Goal: Information Seeking & Learning: Find specific page/section

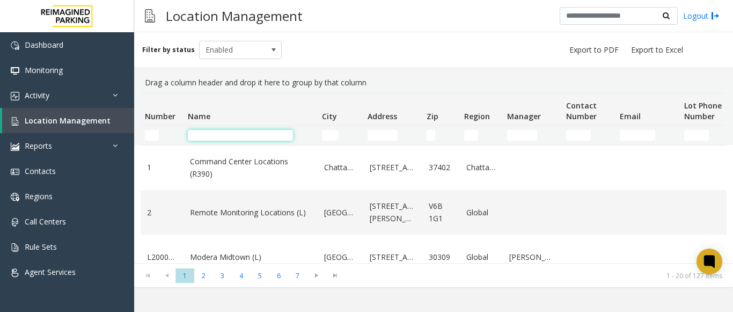
click at [207, 136] on input "Name Filter" at bounding box center [240, 135] width 105 height 11
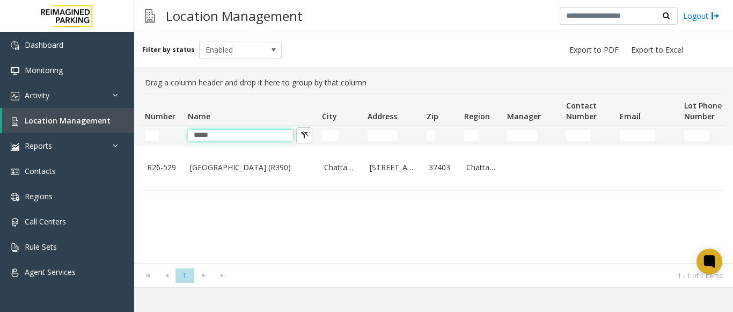
type input "*****"
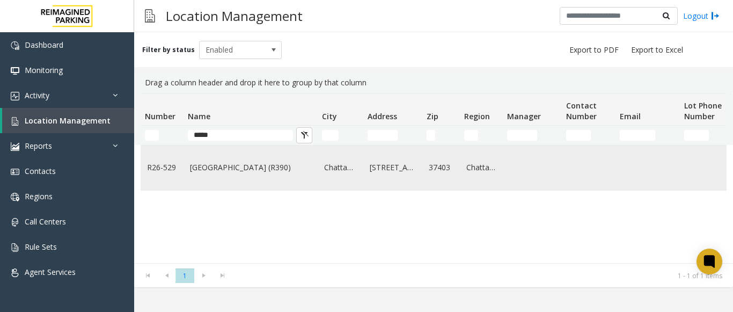
click at [216, 170] on link "[GEOGRAPHIC_DATA] (R390)" at bounding box center [250, 168] width 121 height 12
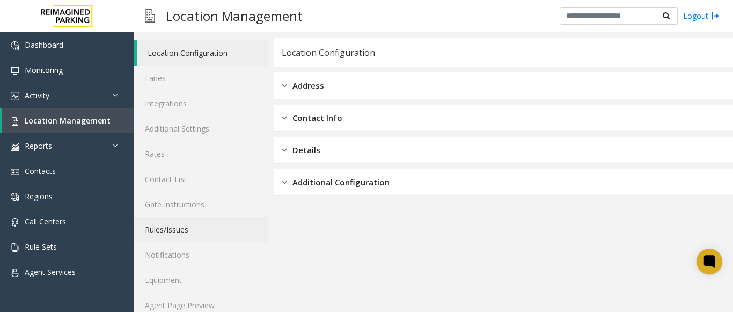
scroll to position [42, 0]
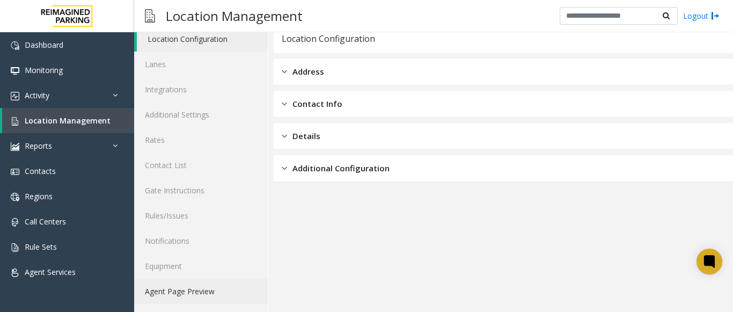
click at [199, 294] on link "Agent Page Preview" at bounding box center [201, 291] width 134 height 25
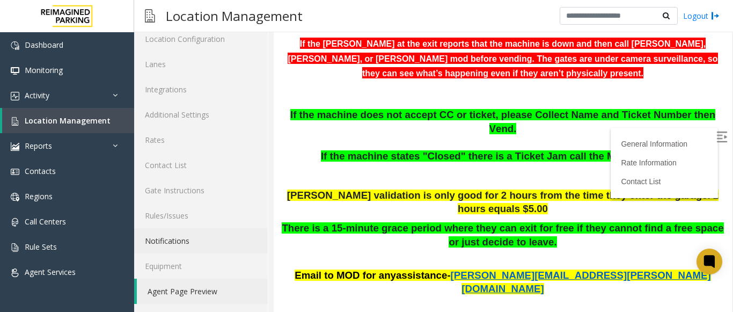
scroll to position [322, 0]
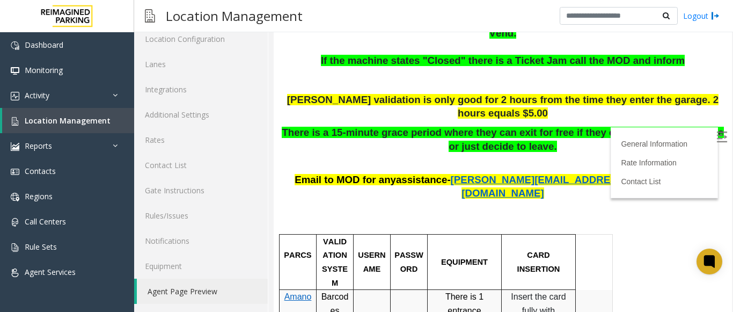
click at [717, 136] on img at bounding box center [722, 137] width 11 height 11
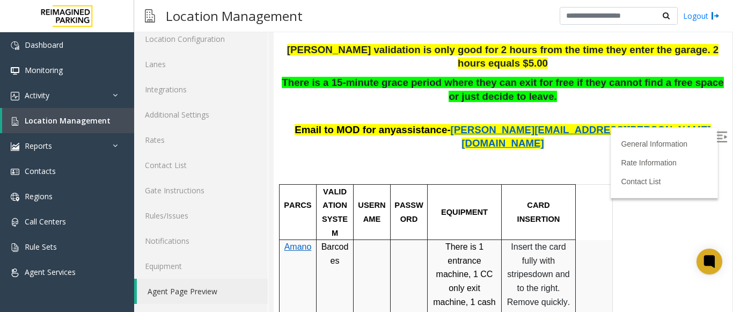
scroll to position [429, 0]
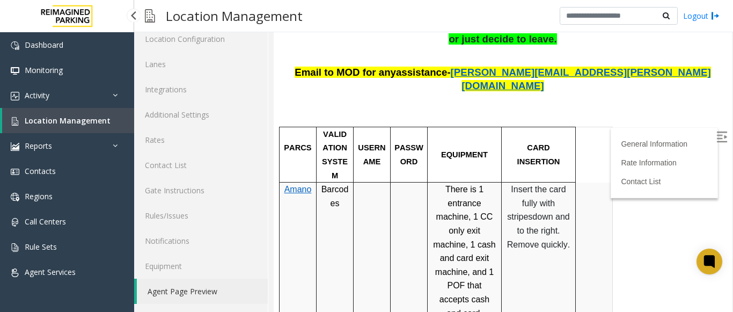
click at [108, 127] on link "Location Management" at bounding box center [68, 120] width 132 height 25
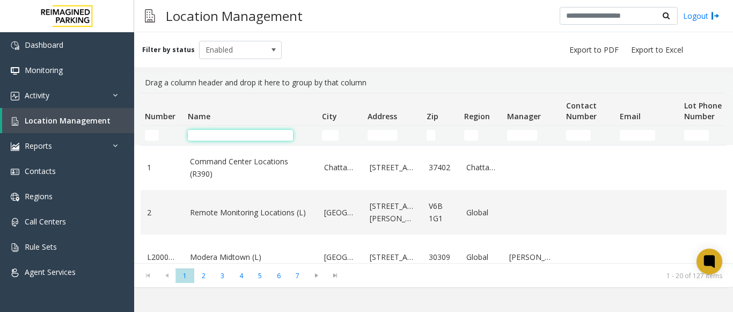
click at [229, 137] on input "Name Filter" at bounding box center [240, 135] width 105 height 11
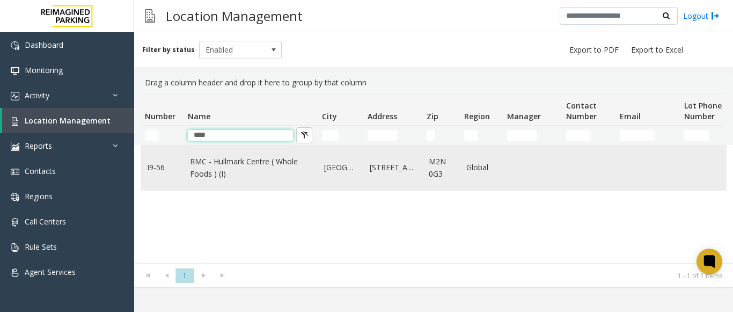
type input "****"
click at [217, 162] on link "RMC - Hullmark Centre ( Whole Foods ) (I)" at bounding box center [250, 168] width 121 height 24
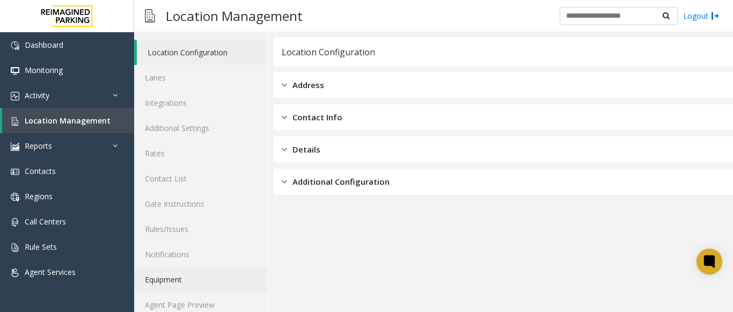
scroll to position [42, 0]
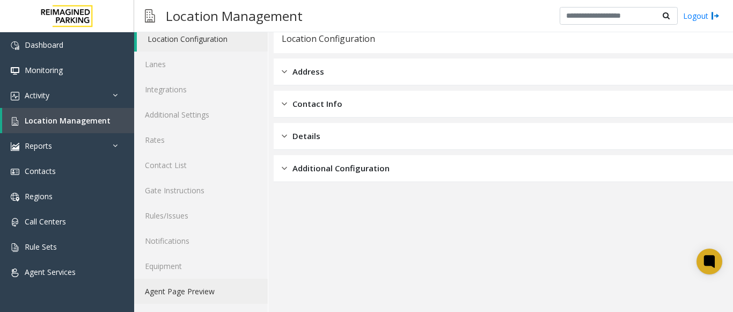
click at [201, 283] on link "Agent Page Preview" at bounding box center [201, 291] width 134 height 25
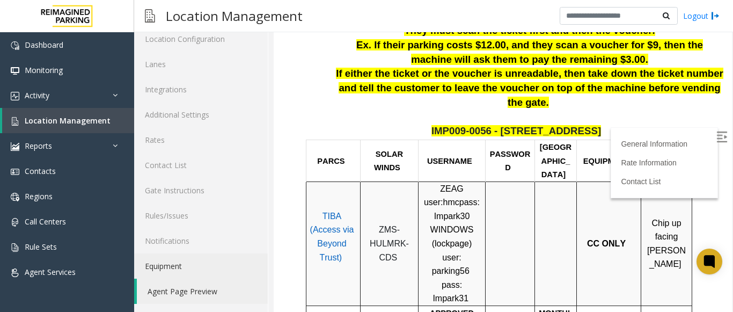
scroll to position [376, 0]
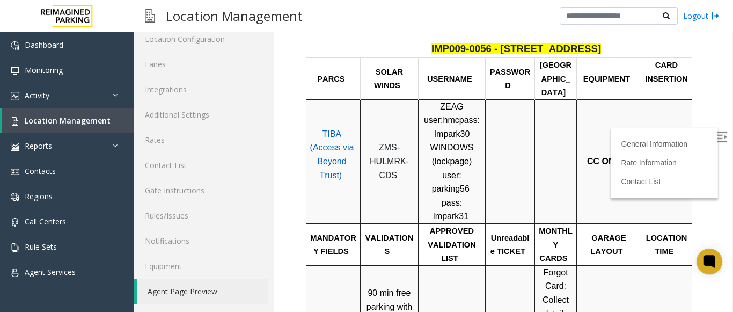
click at [336, 129] on span "TIBA (Access via Beyond Trust)" at bounding box center [332, 154] width 44 height 50
click at [330, 129] on span "TIBA (Access via Beyond Trust)" at bounding box center [332, 154] width 44 height 50
click at [319, 129] on span "TIBA (Access via Beyond Trust)" at bounding box center [332, 154] width 44 height 50
click at [390, 141] on p "ZMS-HULMRK-CDS" at bounding box center [390, 161] width 50 height 41
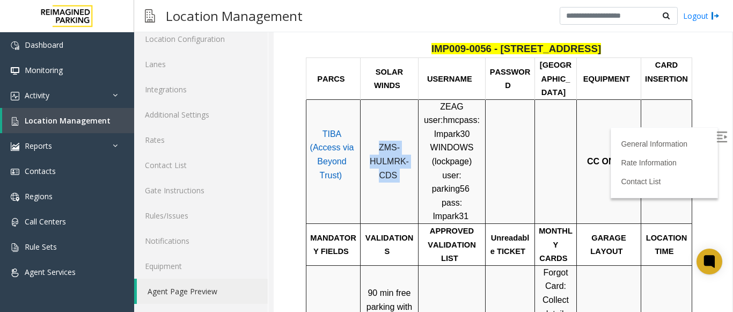
drag, startPoint x: 377, startPoint y: 107, endPoint x: 403, endPoint y: 138, distance: 40.0
click at [403, 141] on p "ZMS-HULMRK-CDS" at bounding box center [390, 161] width 50 height 41
copy p "ZMS-HULMRK-CDS"
click at [107, 121] on link "Location Management" at bounding box center [68, 120] width 132 height 25
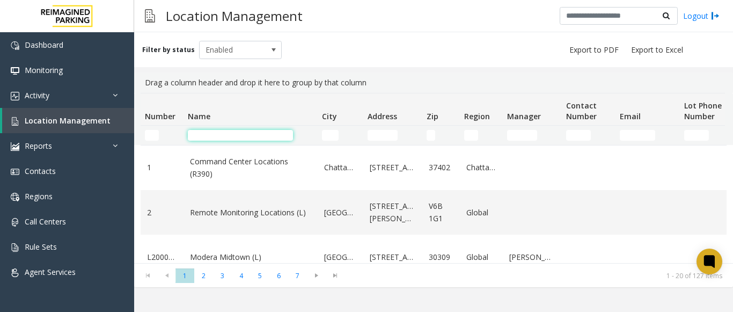
click at [245, 133] on input "Name Filter" at bounding box center [240, 135] width 105 height 11
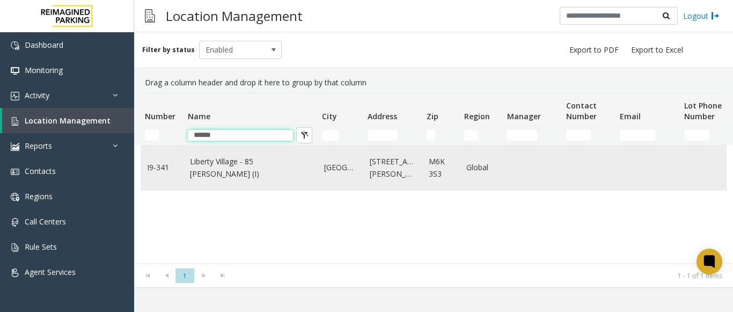
type input "******"
click at [234, 167] on link "Liberty Village - 85 [PERSON_NAME] (I)" at bounding box center [250, 168] width 121 height 24
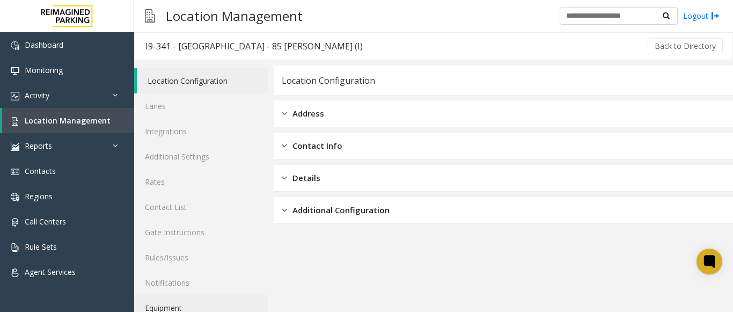
click at [206, 300] on link "Equipment" at bounding box center [201, 307] width 134 height 25
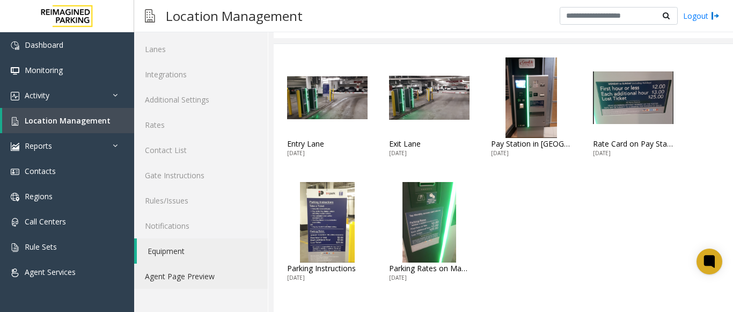
click at [191, 279] on link "Agent Page Preview" at bounding box center [201, 276] width 134 height 25
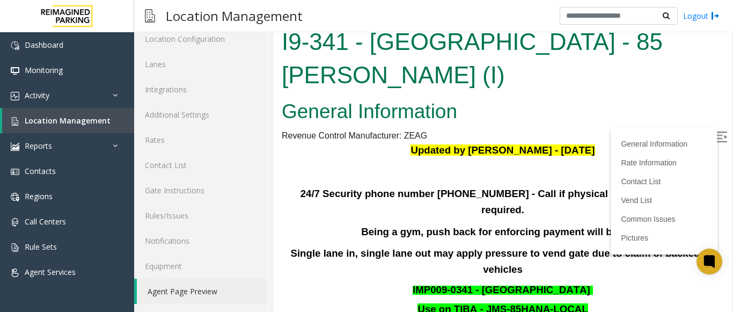
scroll to position [161, 0]
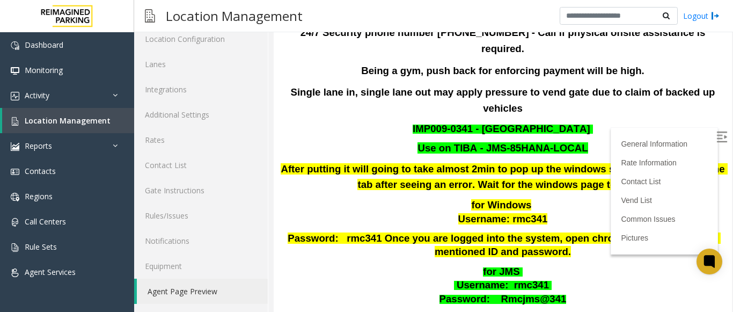
click at [717, 136] on img at bounding box center [722, 137] width 11 height 11
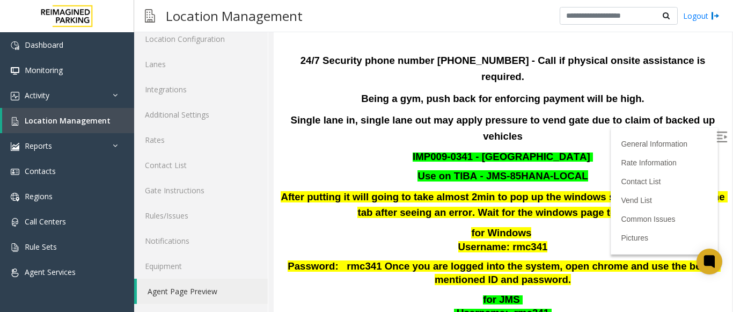
scroll to position [54, 0]
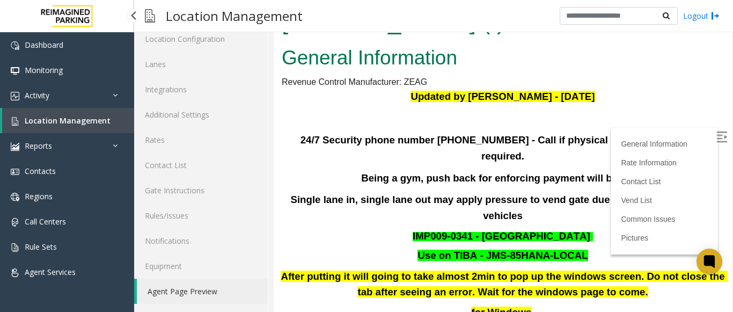
click at [55, 122] on span "Location Management" at bounding box center [68, 120] width 86 height 10
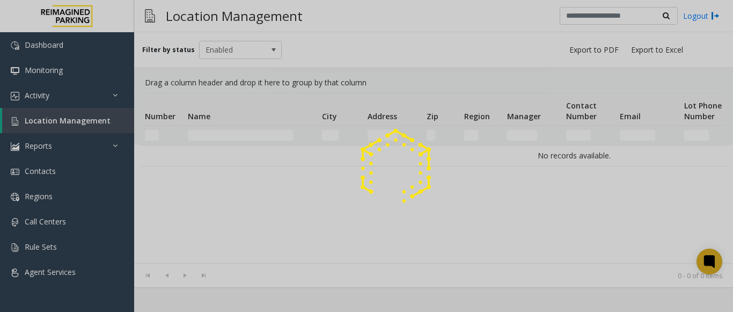
click at [212, 134] on div at bounding box center [366, 156] width 733 height 312
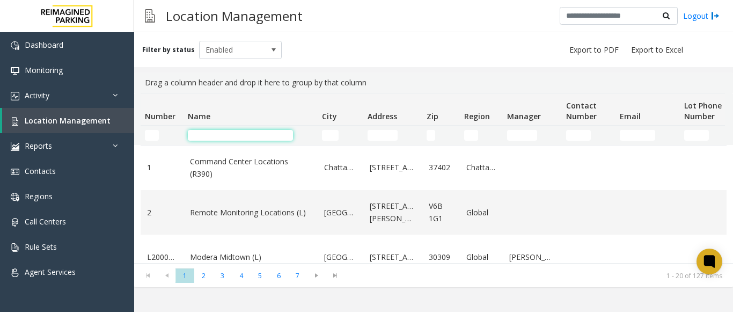
click at [212, 134] on input "Name Filter" at bounding box center [240, 135] width 105 height 11
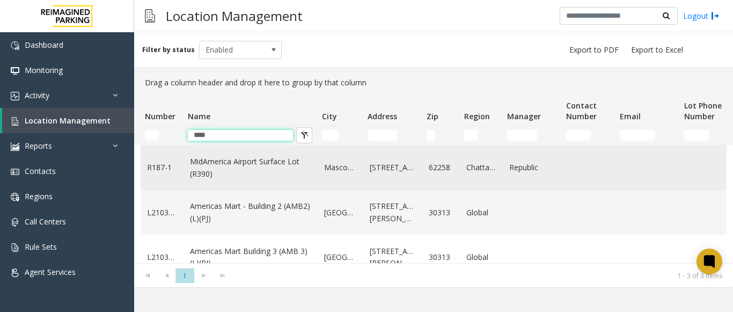
scroll to position [25, 0]
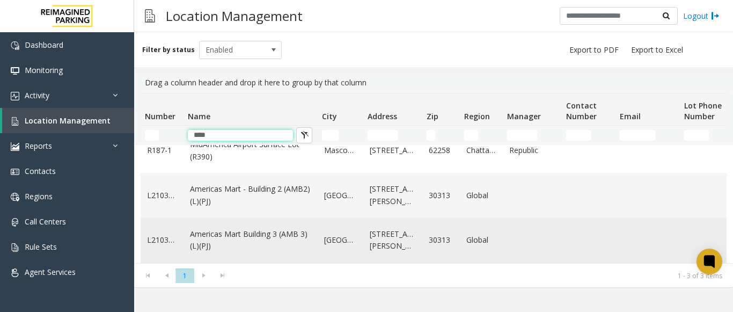
type input "****"
click at [245, 234] on link "Americas Mart Building 3 (AMB 3) (L)(PJ)" at bounding box center [250, 240] width 121 height 24
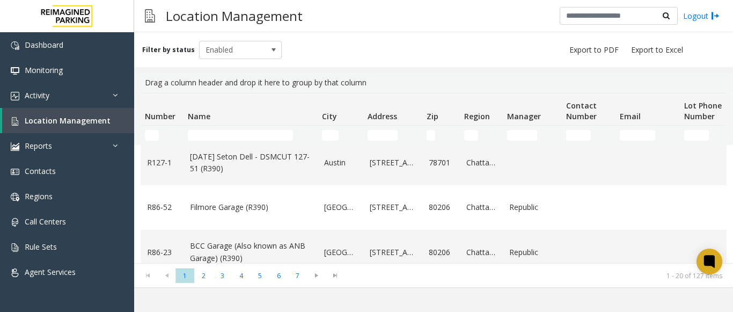
scroll to position [215, 0]
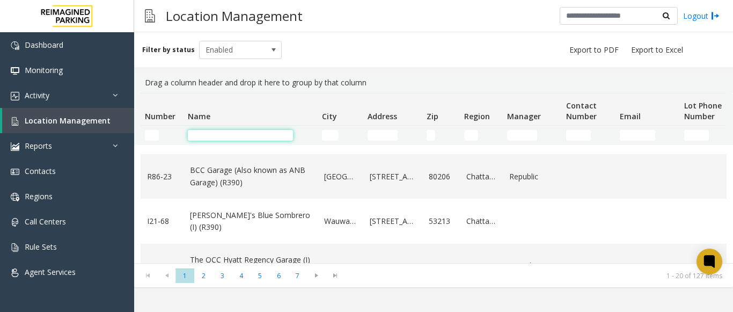
click at [237, 130] on input "Name Filter" at bounding box center [240, 135] width 105 height 11
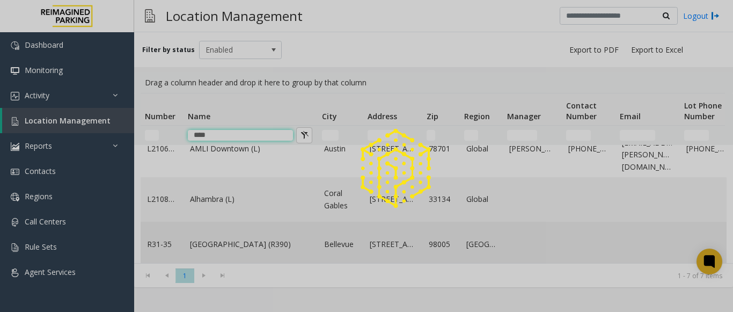
scroll to position [25, 0]
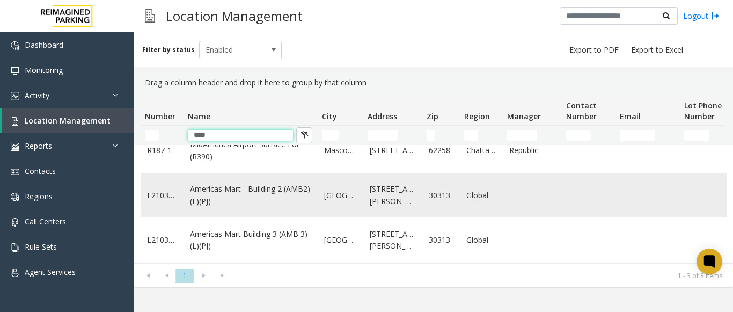
type input "****"
click at [278, 183] on link "Americas Mart - Building 2 (AMB2) (L)(PJ)" at bounding box center [250, 195] width 121 height 24
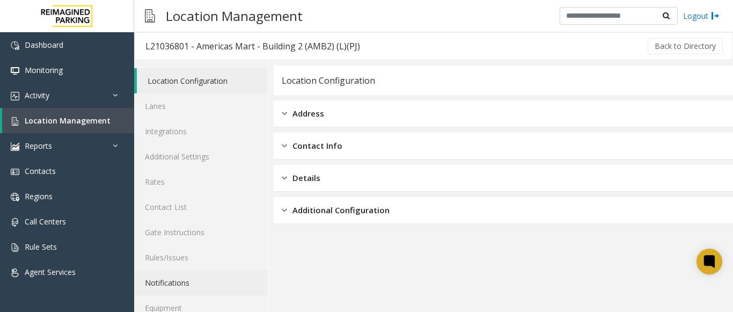
scroll to position [42, 0]
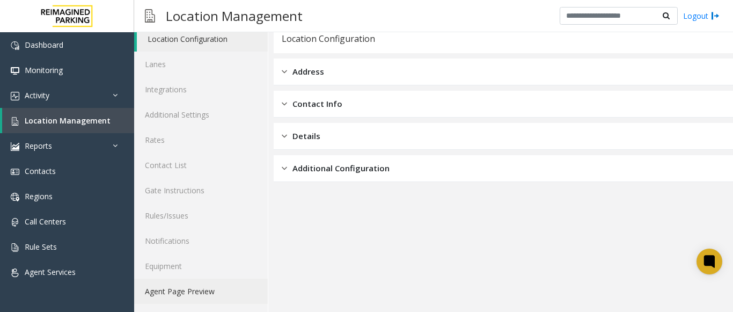
click at [211, 285] on link "Agent Page Preview" at bounding box center [201, 291] width 134 height 25
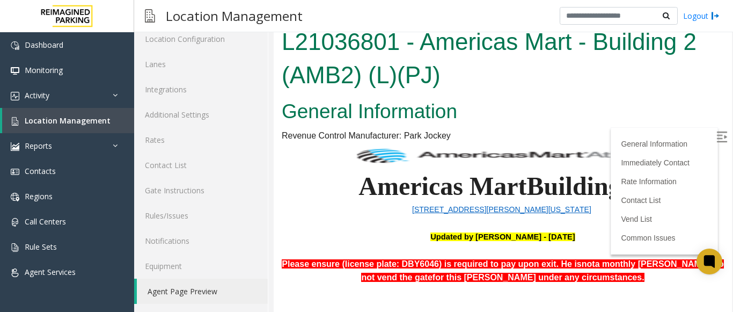
click at [717, 132] on img at bounding box center [722, 137] width 11 height 11
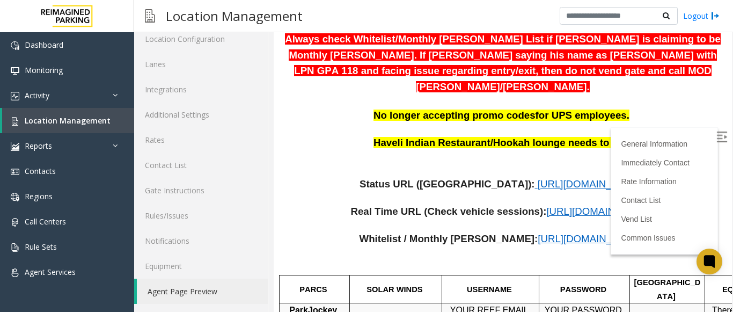
scroll to position [376, 0]
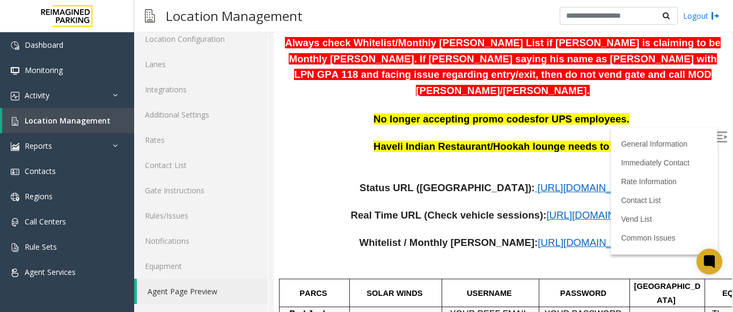
click at [538, 182] on span "[URL][DOMAIN_NAME]" at bounding box center [591, 187] width 106 height 11
click at [115, 119] on link "Location Management" at bounding box center [68, 120] width 132 height 25
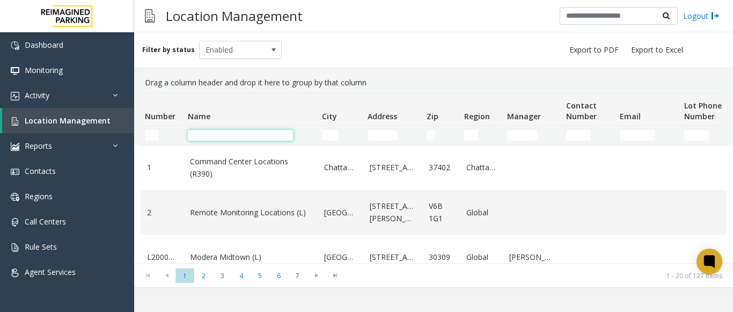
click at [250, 134] on input "Name Filter" at bounding box center [240, 135] width 105 height 11
click at [229, 137] on input "Name Filter" at bounding box center [240, 135] width 105 height 11
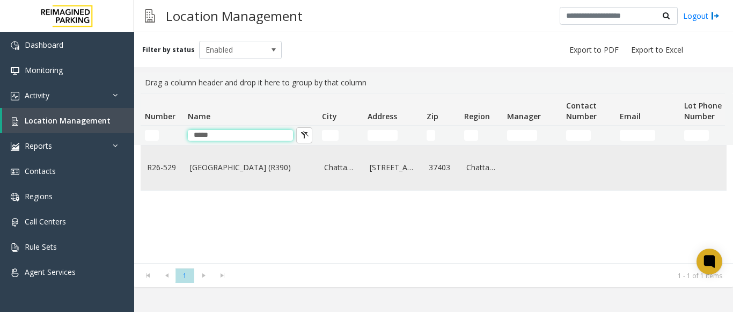
type input "*****"
click at [227, 162] on link "[GEOGRAPHIC_DATA] (R390)" at bounding box center [250, 168] width 121 height 12
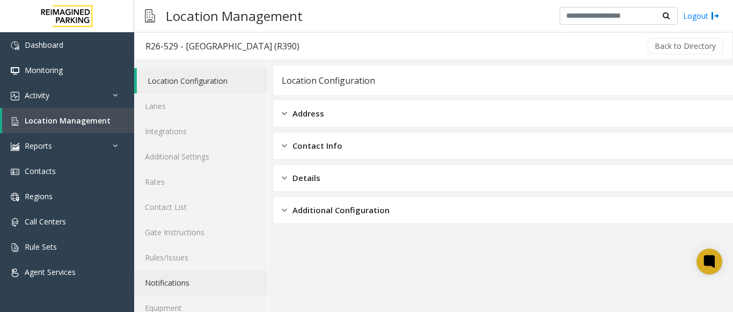
scroll to position [42, 0]
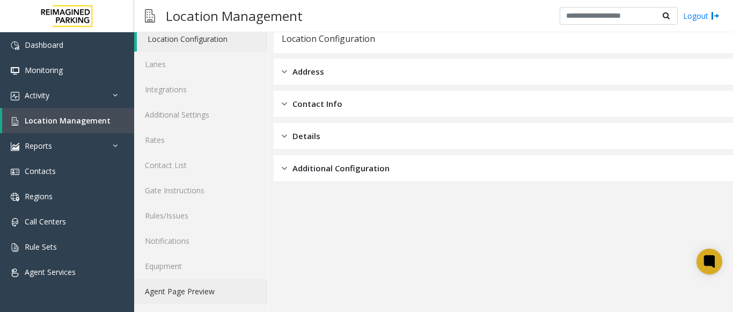
click at [185, 283] on link "Agent Page Preview" at bounding box center [201, 291] width 134 height 25
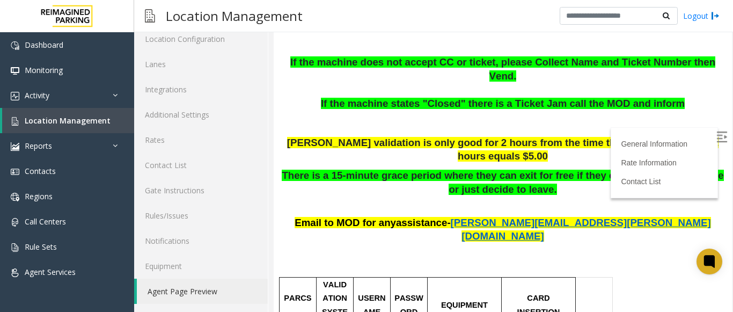
scroll to position [268, 0]
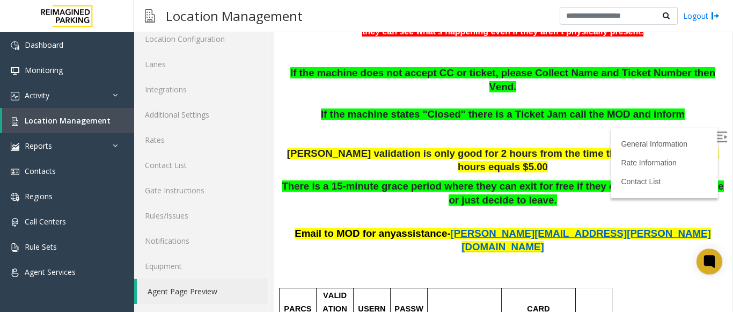
click at [717, 136] on img at bounding box center [722, 137] width 11 height 11
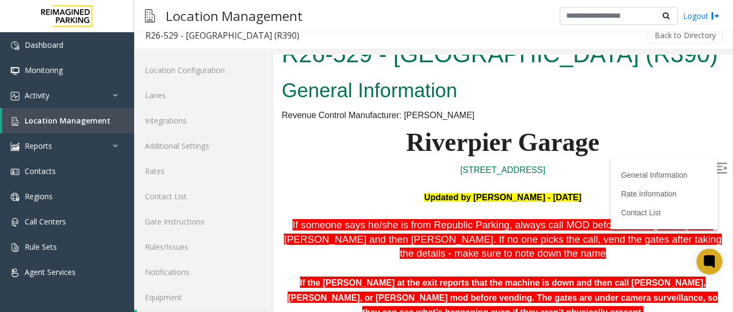
scroll to position [0, 0]
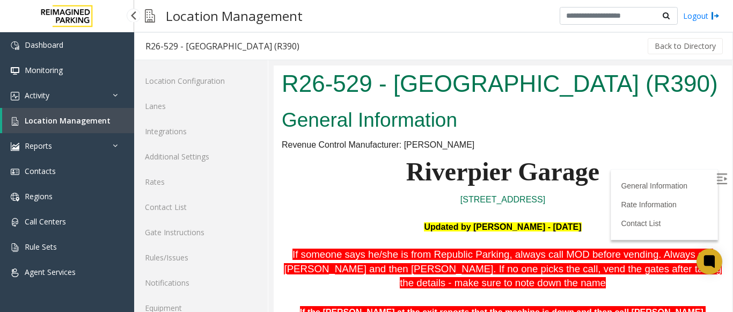
click at [96, 117] on span "Location Management" at bounding box center [68, 120] width 86 height 10
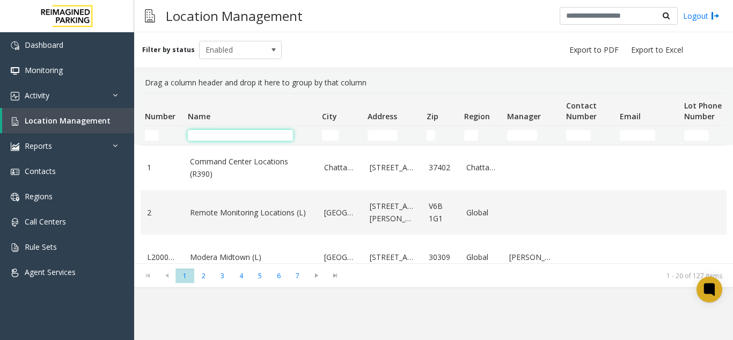
click at [233, 130] on input "Name Filter" at bounding box center [240, 135] width 105 height 11
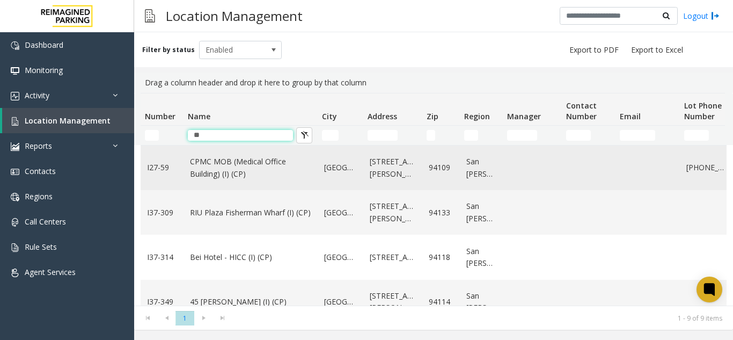
type input "**"
click at [234, 162] on link "CPMC MOB (Medical Office Building) (I) (CP)" at bounding box center [250, 168] width 121 height 24
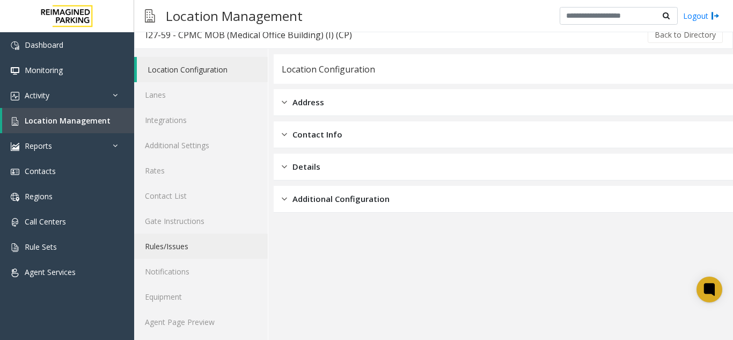
scroll to position [14, 0]
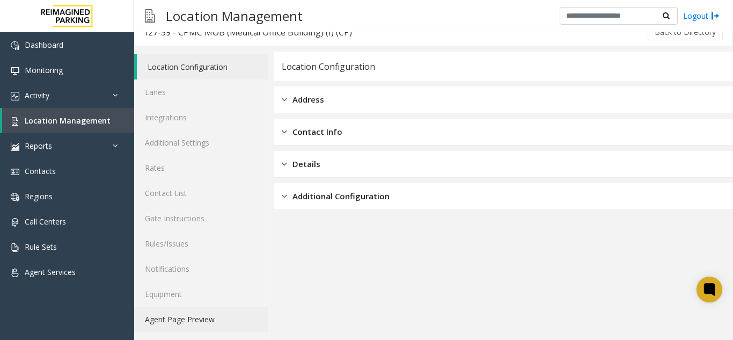
click at [214, 311] on link "Agent Page Preview" at bounding box center [201, 319] width 134 height 25
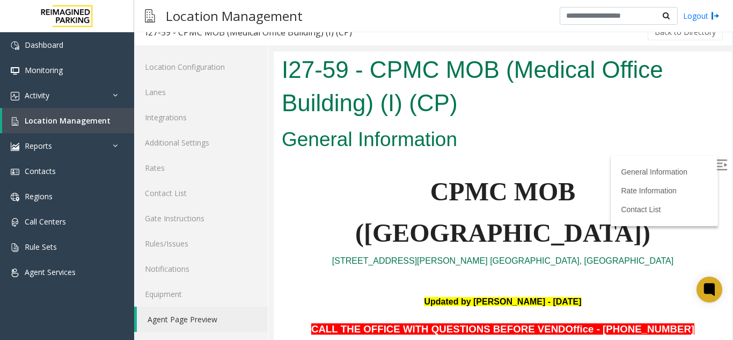
click at [717, 162] on img at bounding box center [722, 164] width 11 height 11
click at [60, 121] on span "Location Management" at bounding box center [68, 120] width 86 height 10
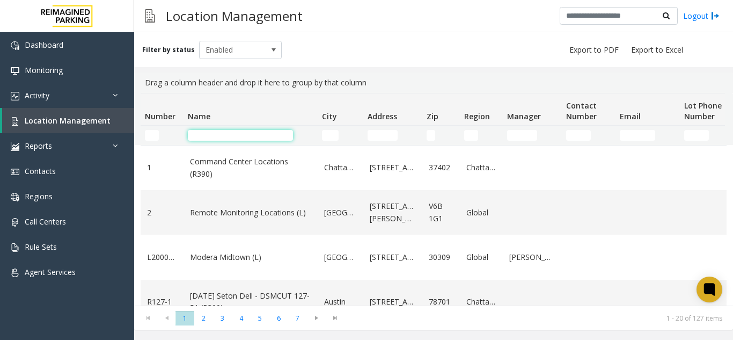
click at [218, 133] on input "Name Filter" at bounding box center [240, 135] width 105 height 11
click at [236, 137] on input "Name Filter" at bounding box center [240, 135] width 105 height 11
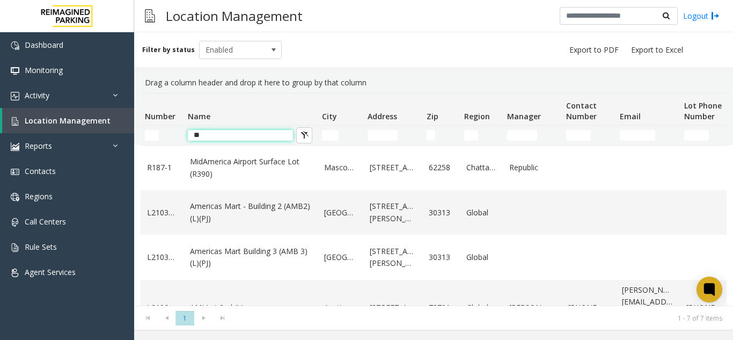
click at [230, 135] on input "**" at bounding box center [240, 135] width 105 height 11
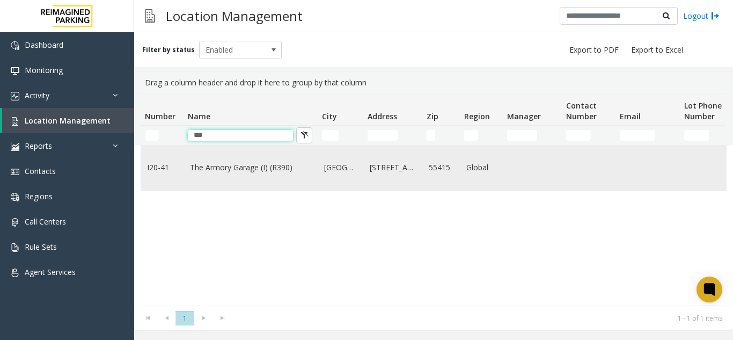
type input "***"
click at [238, 162] on link "The Armory Garage (I) (R390)" at bounding box center [250, 168] width 121 height 12
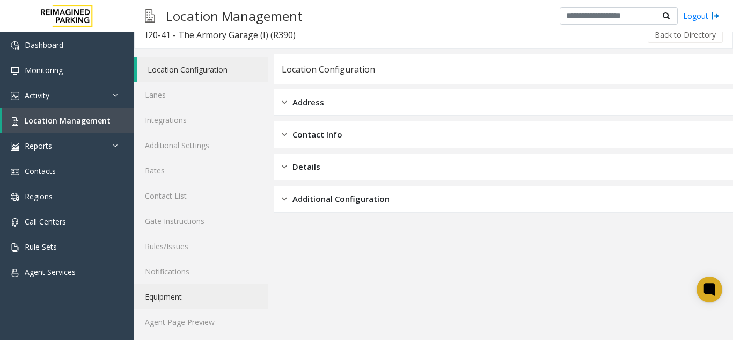
scroll to position [14, 0]
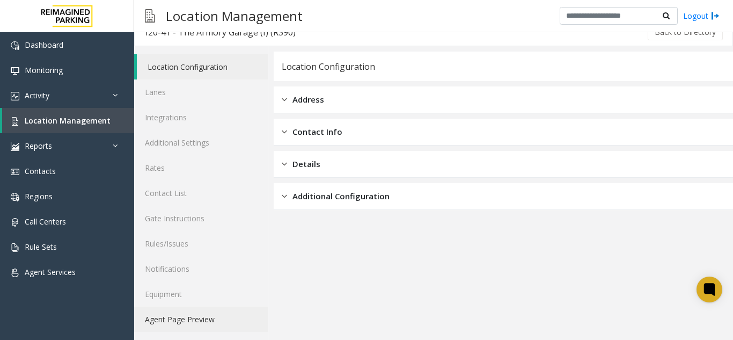
click at [194, 311] on link "Agent Page Preview" at bounding box center [201, 319] width 134 height 25
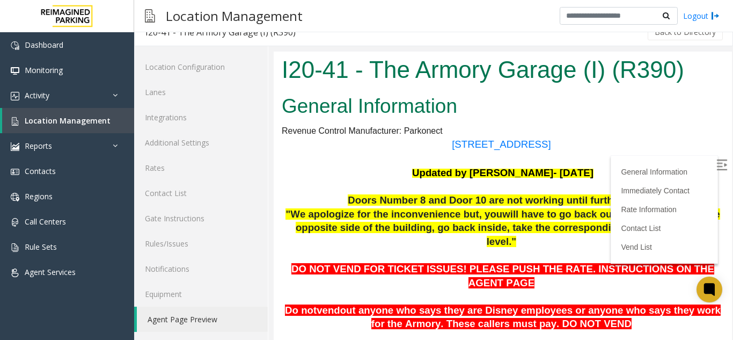
click at [717, 161] on img at bounding box center [722, 164] width 11 height 11
click at [588, 14] on input "text" at bounding box center [619, 16] width 118 height 18
click at [205, 165] on link "Rates" at bounding box center [201, 167] width 134 height 25
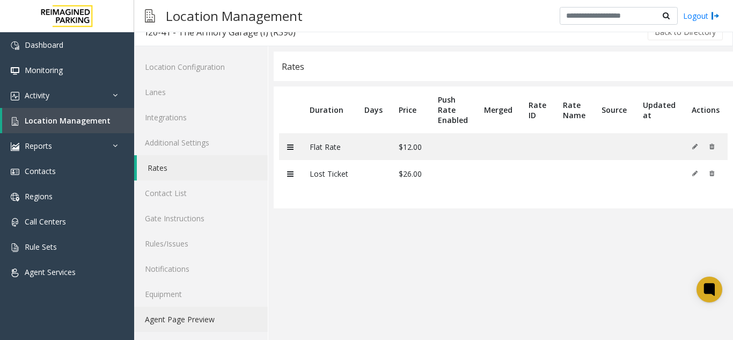
click at [198, 311] on link "Agent Page Preview" at bounding box center [201, 319] width 134 height 25
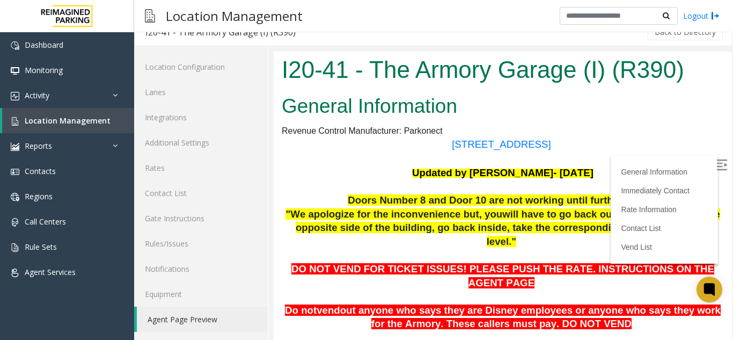
click at [717, 161] on img at bounding box center [722, 164] width 11 height 11
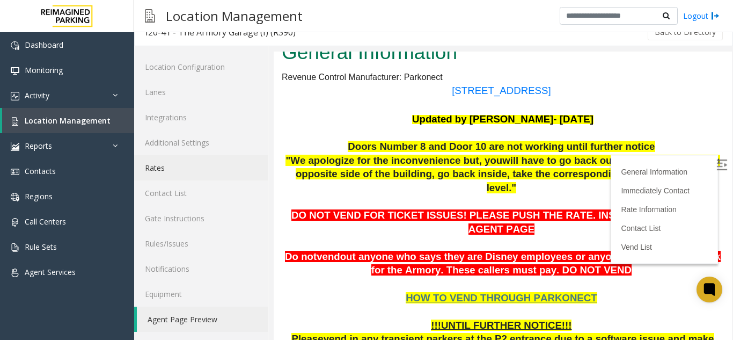
click at [166, 162] on link "Rates" at bounding box center [201, 167] width 134 height 25
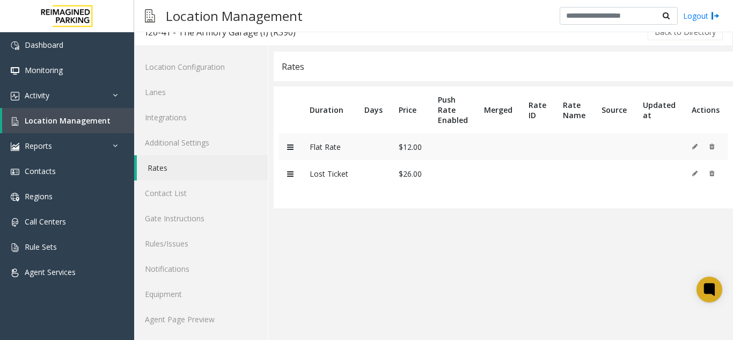
click at [391, 140] on td "$12.00" at bounding box center [410, 146] width 39 height 27
click at [403, 150] on td "$12.00" at bounding box center [410, 146] width 39 height 27
click at [204, 311] on link "Agent Page Preview" at bounding box center [201, 319] width 134 height 25
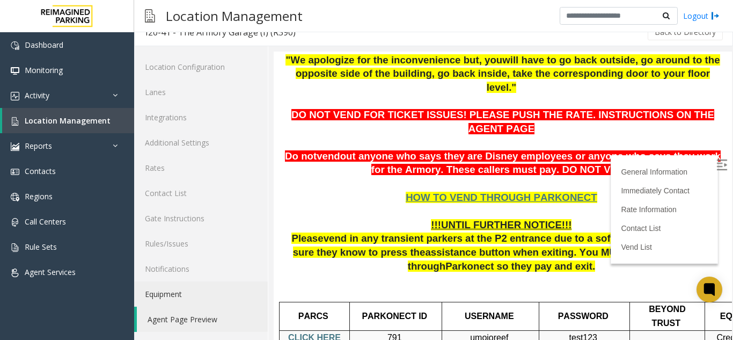
scroll to position [161, 0]
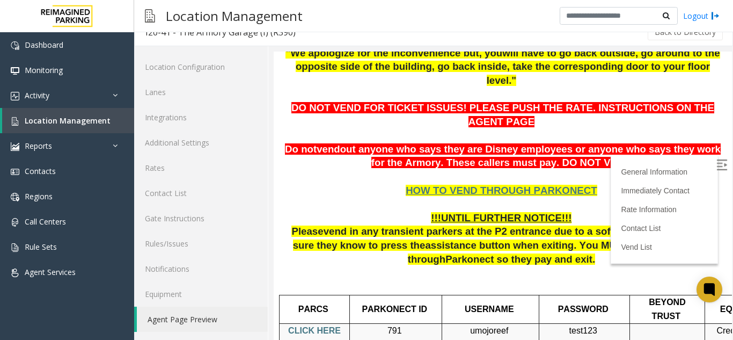
click at [715, 158] on label at bounding box center [723, 166] width 16 height 16
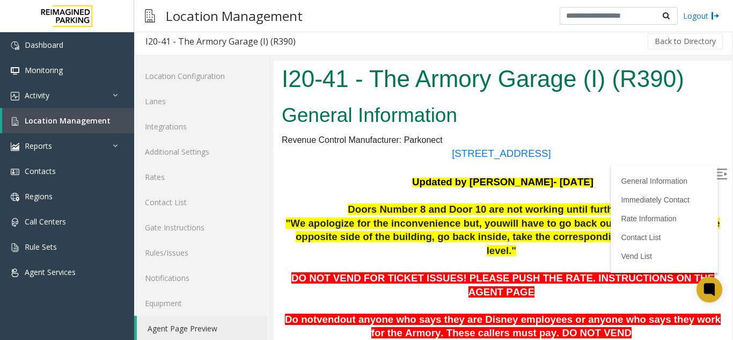
scroll to position [0, 0]
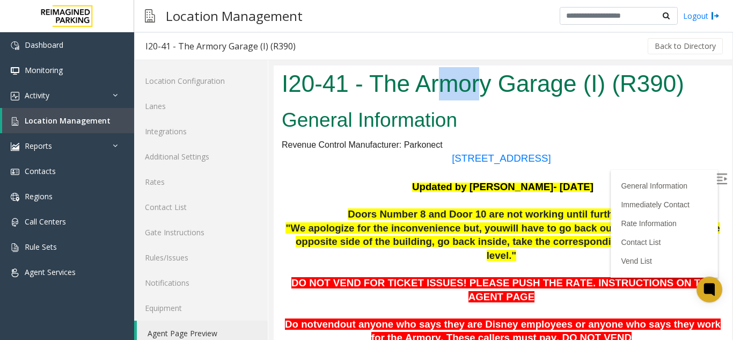
drag, startPoint x: 445, startPoint y: 96, endPoint x: 485, endPoint y: 89, distance: 40.9
click at [484, 89] on h1 "I20-41 - The Armory Garage (I) (R390)" at bounding box center [503, 83] width 442 height 33
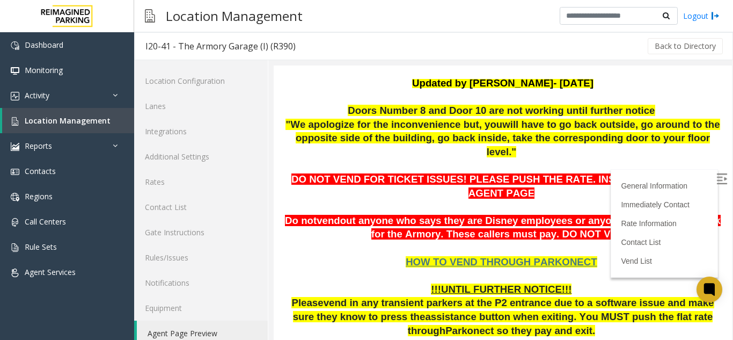
scroll to position [107, 0]
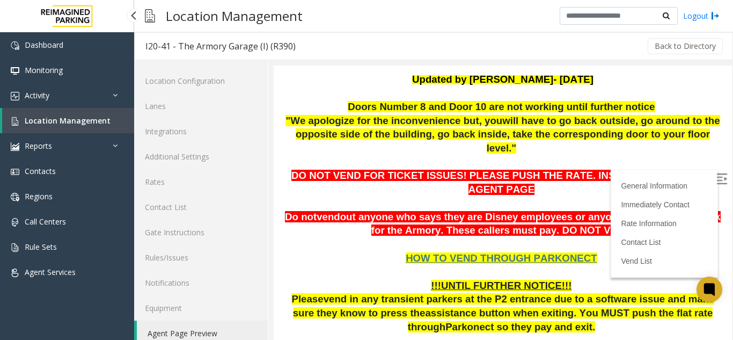
click at [120, 122] on link "Location Management" at bounding box center [68, 120] width 132 height 25
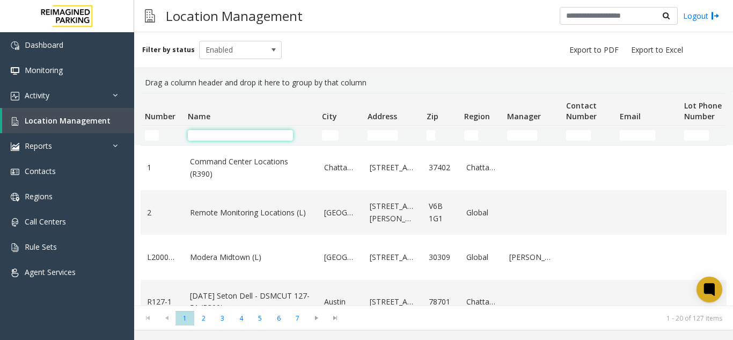
click at [268, 139] on input "Name Filter" at bounding box center [240, 135] width 105 height 11
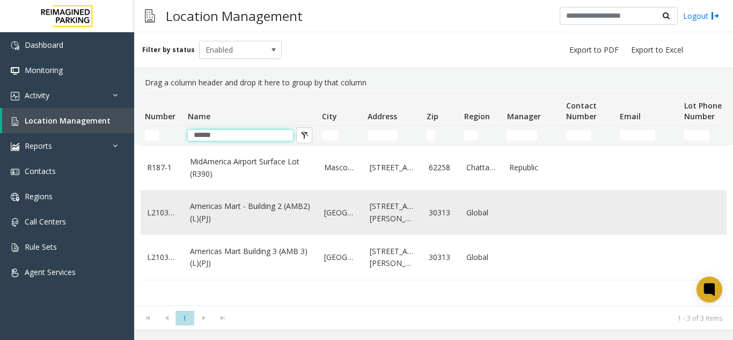
type input "******"
click at [245, 214] on link "Americas Mart - Building 2 (AMB2) (L)(PJ)" at bounding box center [250, 212] width 121 height 24
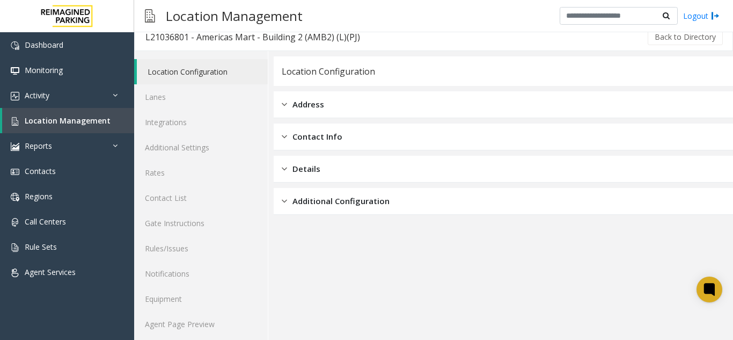
scroll to position [14, 0]
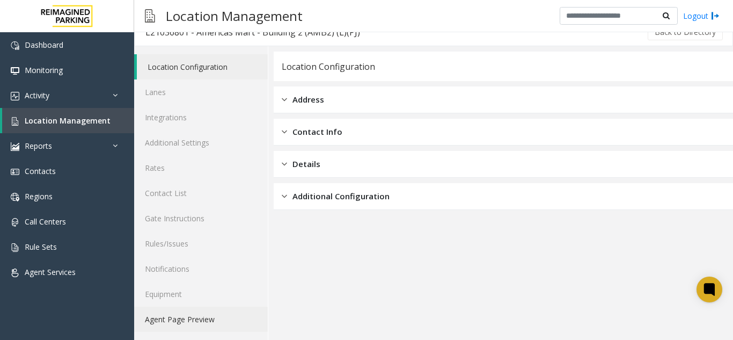
click at [218, 311] on link "Agent Page Preview" at bounding box center [201, 319] width 134 height 25
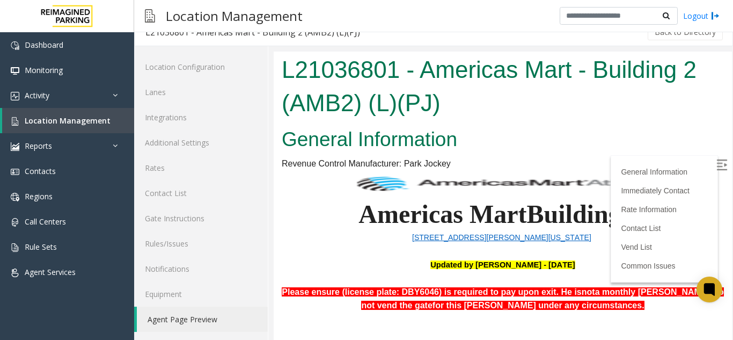
click at [717, 166] on img at bounding box center [722, 164] width 11 height 11
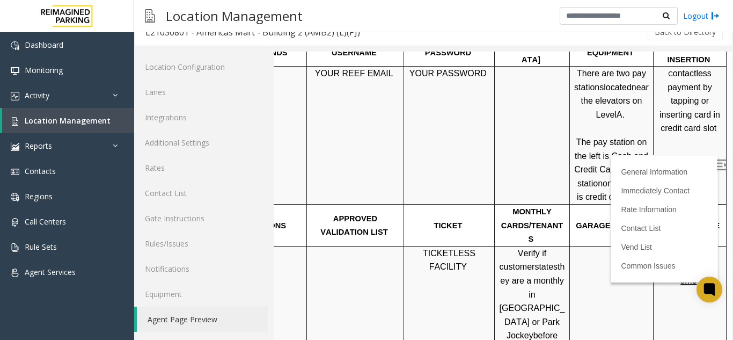
scroll to position [644, 151]
click at [680, 249] on span "Click Here for the local time" at bounding box center [690, 267] width 45 height 37
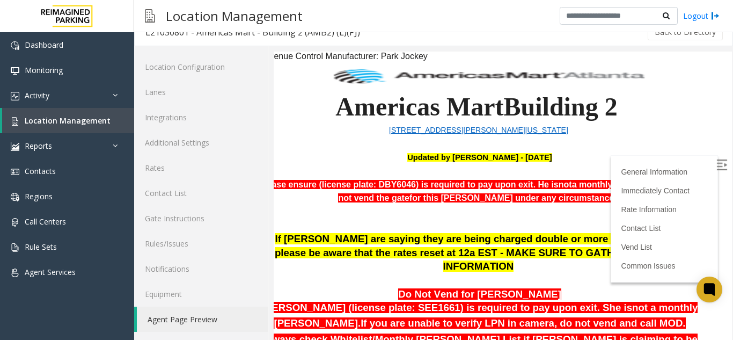
scroll to position [107, 0]
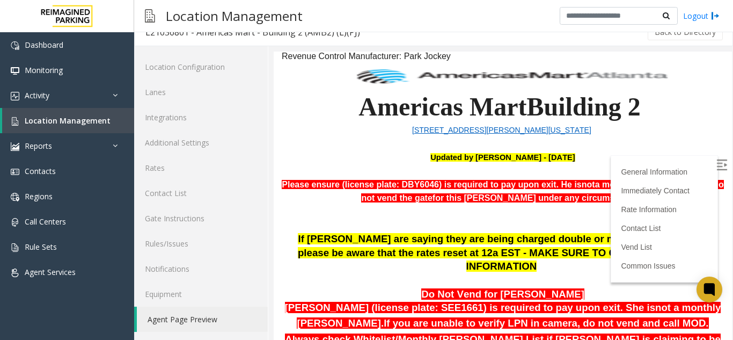
drag, startPoint x: 417, startPoint y: 336, endPoint x: 538, endPoint y: 371, distance: 126.4
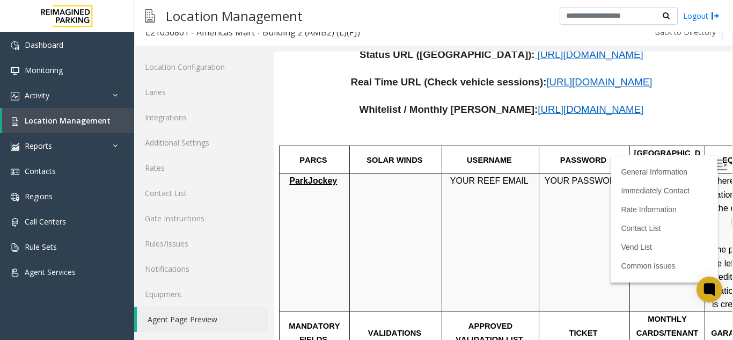
scroll to position [644, 0]
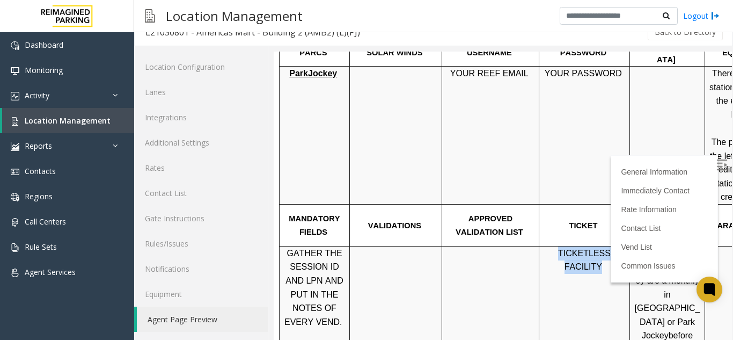
drag, startPoint x: 620, startPoint y: 209, endPoint x: 549, endPoint y: 208, distance: 71.4
click at [549, 246] on p "TICKETLESS FACILITY" at bounding box center [584, 259] width 83 height 27
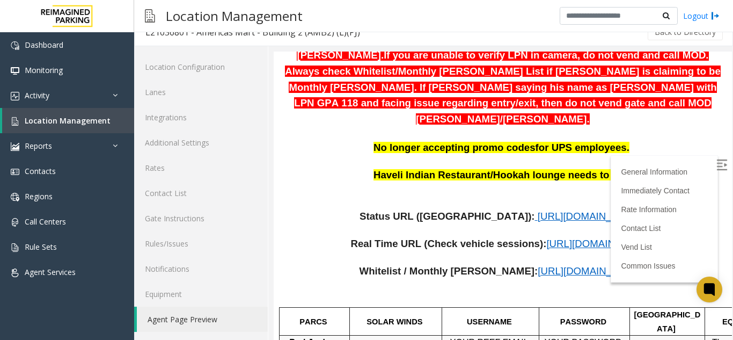
scroll to position [376, 0]
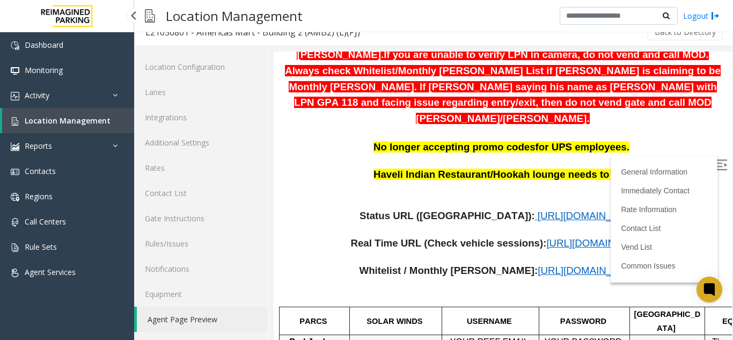
click at [73, 122] on span "Location Management" at bounding box center [68, 120] width 86 height 10
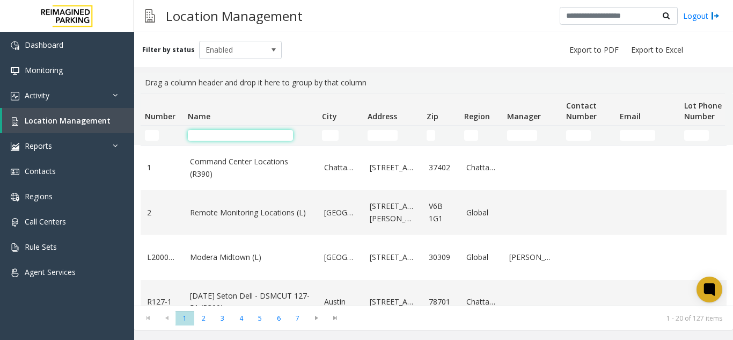
click at [249, 138] on input "Name Filter" at bounding box center [240, 135] width 105 height 11
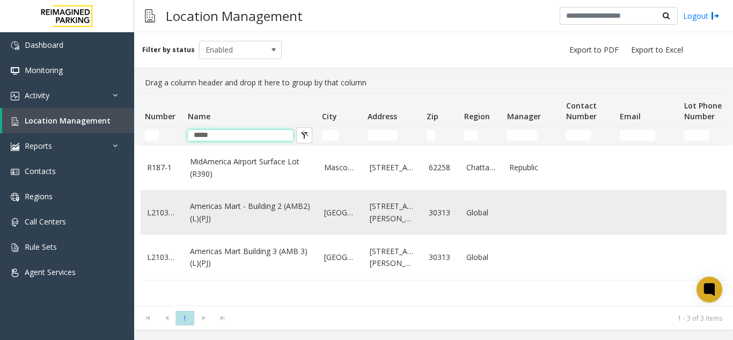
type input "*****"
click at [283, 206] on link "Americas Mart - Building 2 (AMB2) (L)(PJ)" at bounding box center [250, 212] width 121 height 24
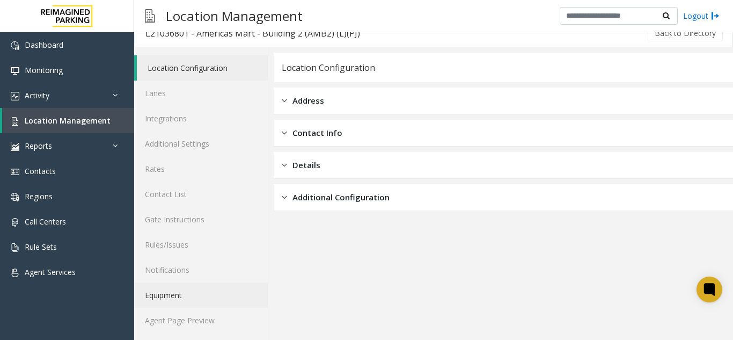
scroll to position [14, 0]
click at [218, 310] on link "Agent Page Preview" at bounding box center [201, 319] width 134 height 25
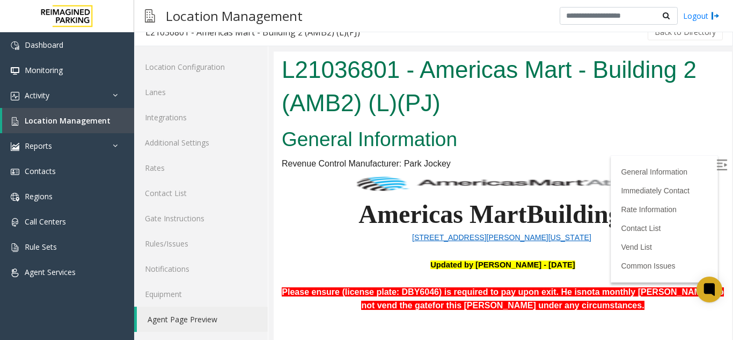
click at [717, 159] on img at bounding box center [722, 164] width 11 height 11
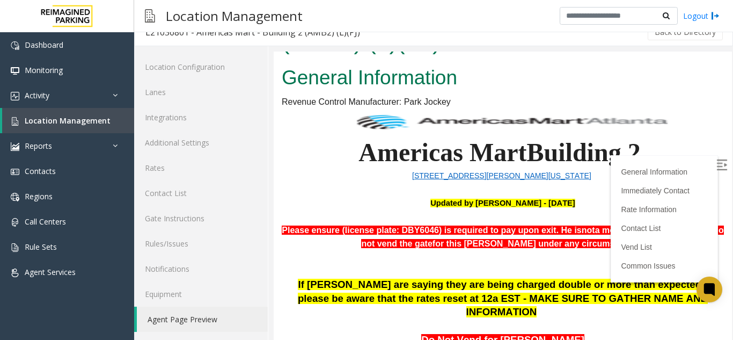
scroll to position [107, 0]
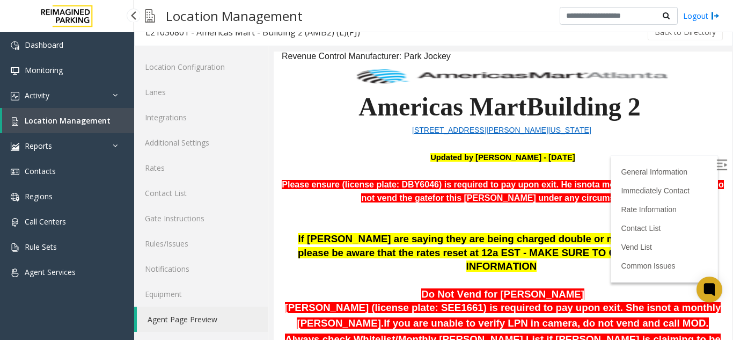
click at [107, 123] on link "Location Management" at bounding box center [68, 120] width 132 height 25
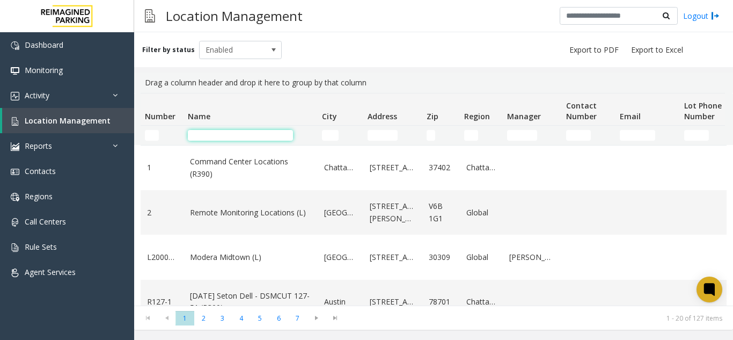
click at [209, 135] on input "Name Filter" at bounding box center [240, 135] width 105 height 11
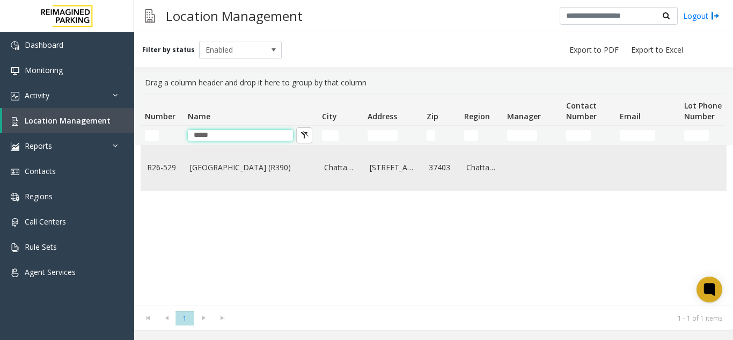
type input "*****"
click at [224, 166] on link "[GEOGRAPHIC_DATA] (R390)" at bounding box center [250, 168] width 121 height 12
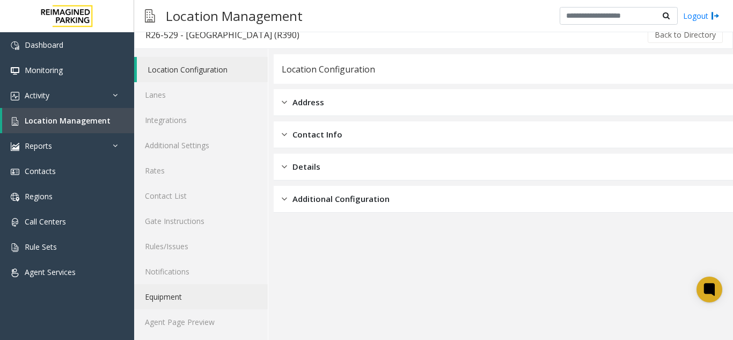
scroll to position [14, 0]
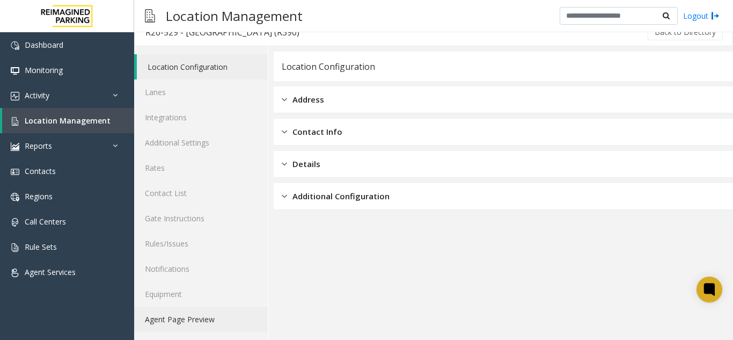
click at [206, 311] on link "Agent Page Preview" at bounding box center [201, 319] width 134 height 25
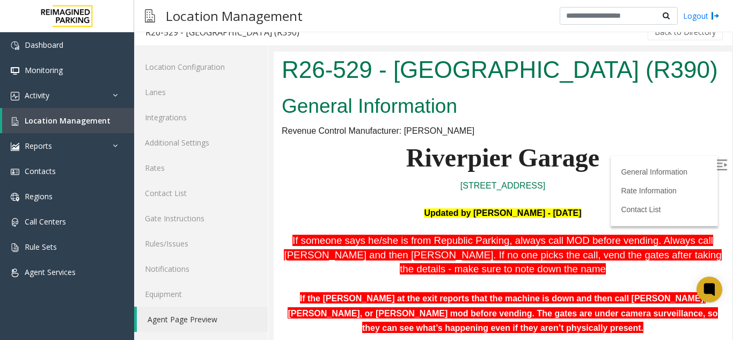
click at [717, 164] on img at bounding box center [722, 164] width 11 height 11
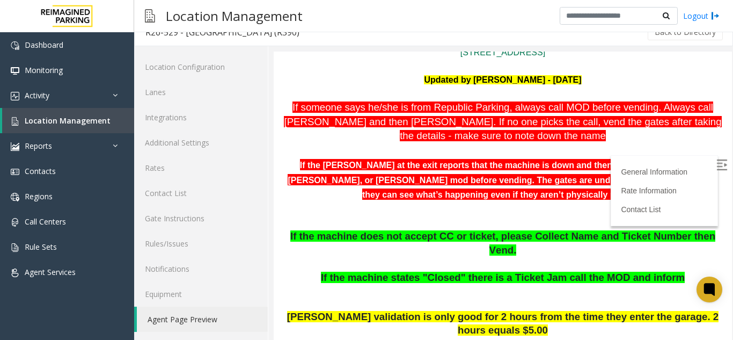
scroll to position [215, 0]
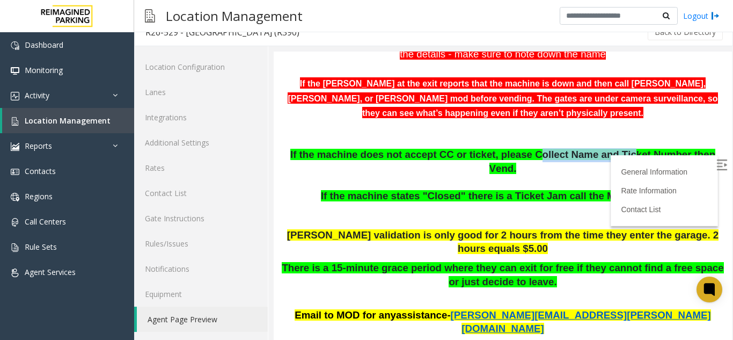
drag, startPoint x: 513, startPoint y: 156, endPoint x: 594, endPoint y: 149, distance: 80.9
click at [594, 149] on span "If the machine does not accept CC or ticket, please Collect Name and Ticket Num…" at bounding box center [502, 161] width 425 height 25
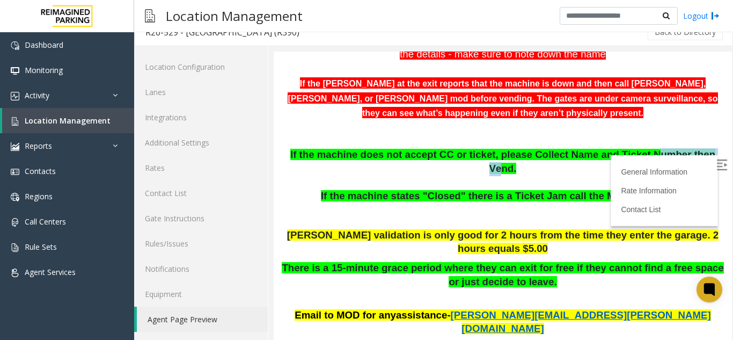
drag, startPoint x: 620, startPoint y: 151, endPoint x: 682, endPoint y: 153, distance: 61.8
click at [682, 153] on span "If the machine does not accept CC or ticket, please Collect Name and Ticket Num…" at bounding box center [502, 161] width 425 height 25
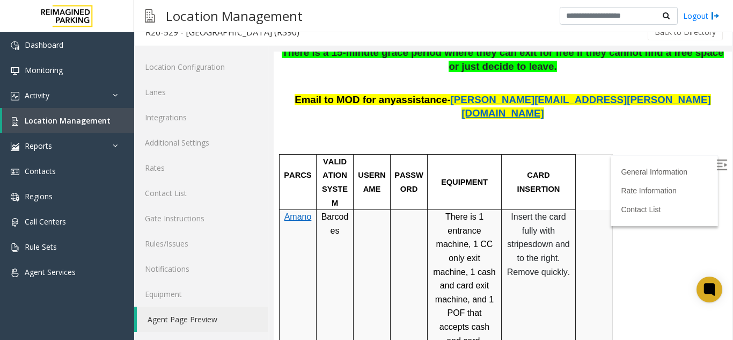
scroll to position [429, 0]
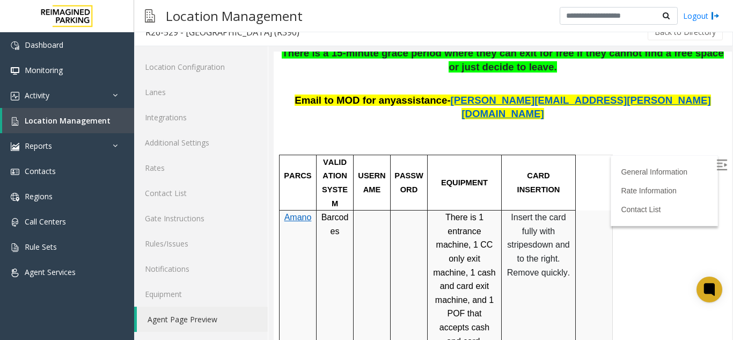
drag, startPoint x: 530, startPoint y: 164, endPoint x: 553, endPoint y: 220, distance: 60.7
click at [553, 220] on p "Insert the card fully with stripes down and to the right. Remove quickly." at bounding box center [539, 244] width 66 height 69
click at [558, 213] on p "Insert the card fully with stripes down and to the right. Remove quickly." at bounding box center [539, 244] width 66 height 69
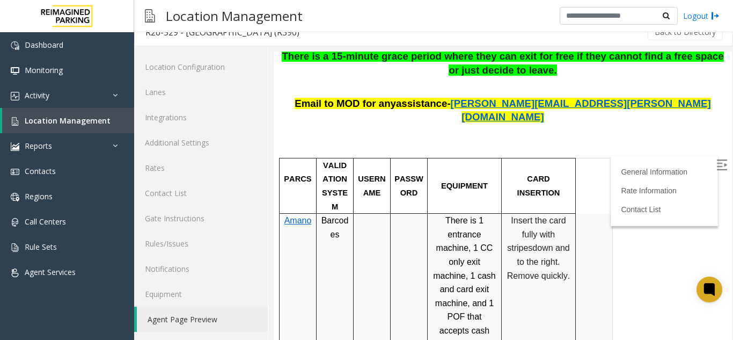
scroll to position [483, 0]
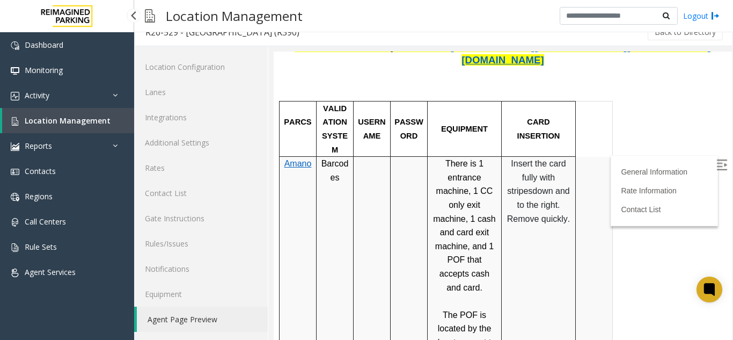
click at [90, 119] on span "Location Management" at bounding box center [68, 120] width 86 height 10
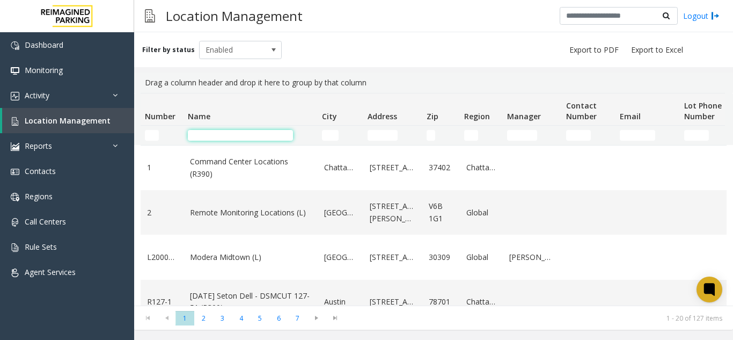
click at [248, 133] on input "Name Filter" at bounding box center [240, 135] width 105 height 11
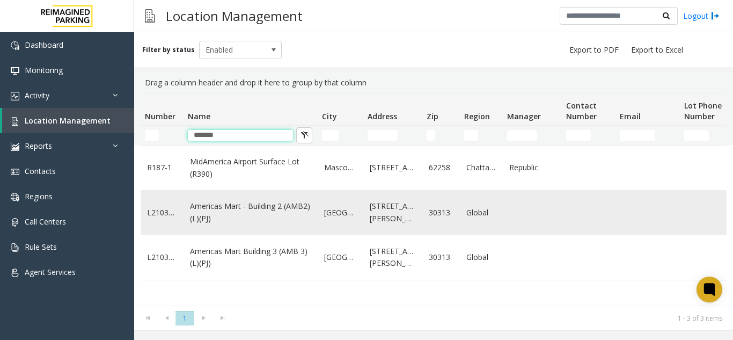
type input "*******"
click at [257, 215] on link "Americas Mart - Building 2 (AMB2) (L)(PJ)" at bounding box center [250, 212] width 121 height 24
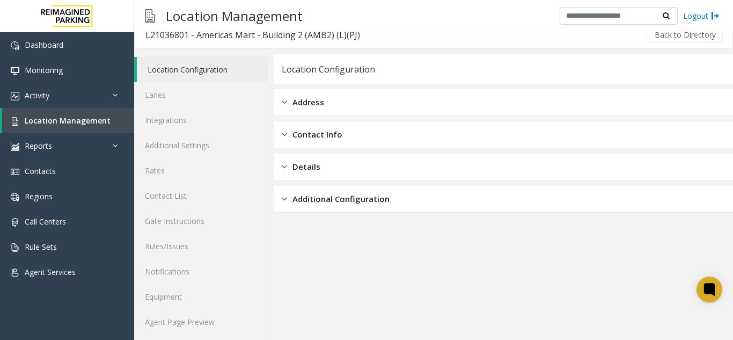
scroll to position [14, 0]
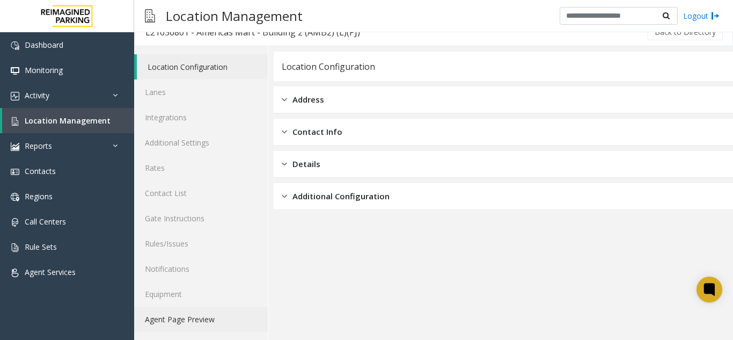
click at [203, 311] on link "Agent Page Preview" at bounding box center [201, 319] width 134 height 25
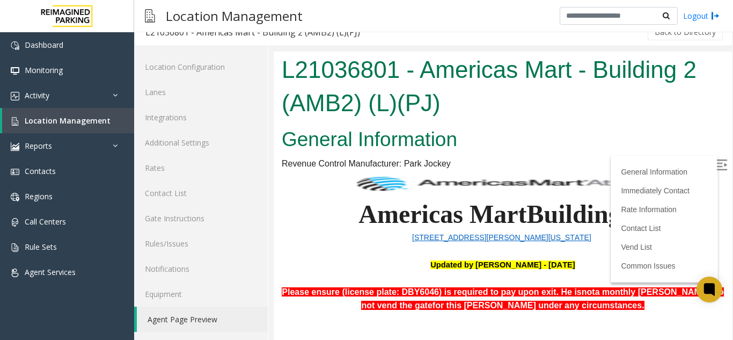
click at [717, 164] on img at bounding box center [722, 164] width 11 height 11
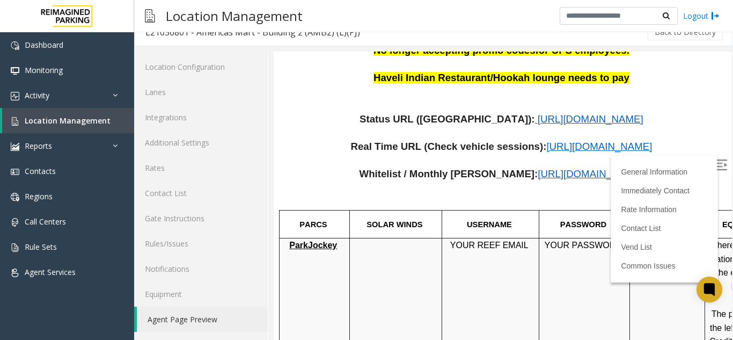
scroll to position [483, 0]
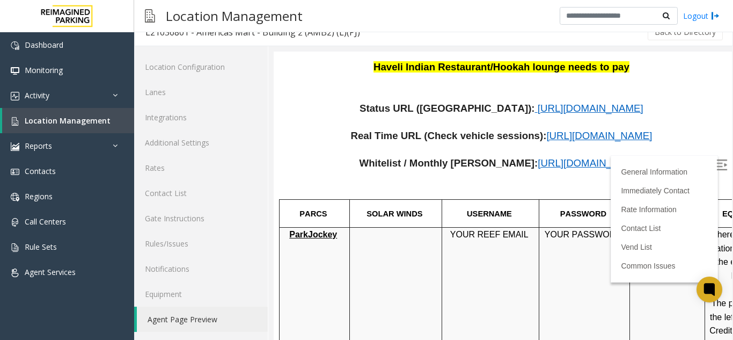
click at [538, 103] on span "[URL][DOMAIN_NAME]" at bounding box center [591, 108] width 106 height 11
click at [98, 120] on span "Location Management" at bounding box center [68, 120] width 86 height 10
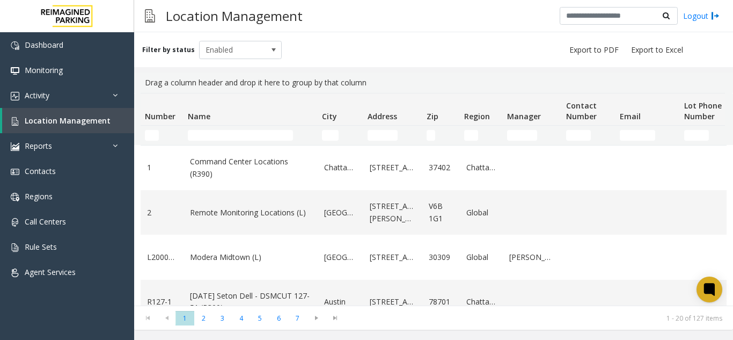
click at [273, 129] on td "Name Filter" at bounding box center [251, 135] width 134 height 19
click at [274, 134] on input "Name Filter" at bounding box center [240, 135] width 105 height 11
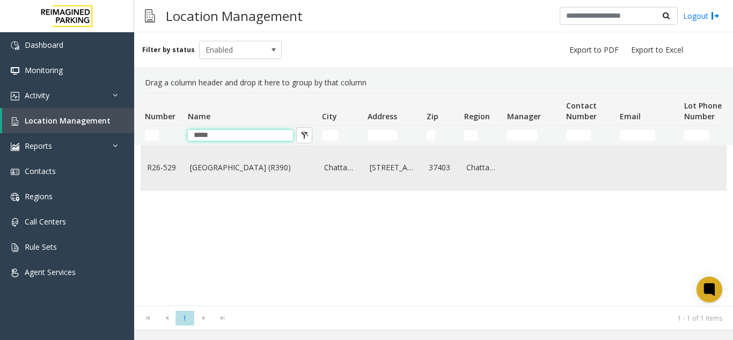
type input "*****"
click at [253, 164] on link "[GEOGRAPHIC_DATA] (R390)" at bounding box center [250, 168] width 121 height 12
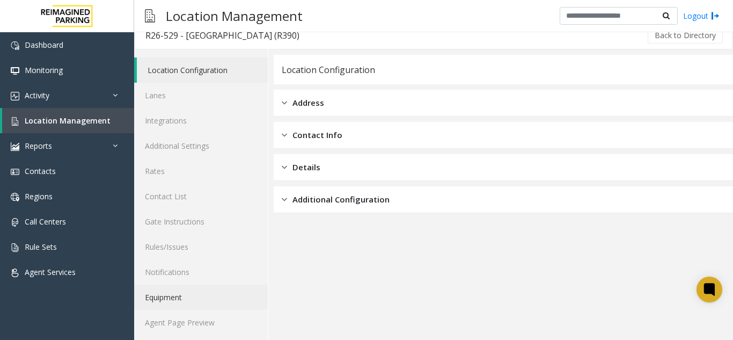
scroll to position [14, 0]
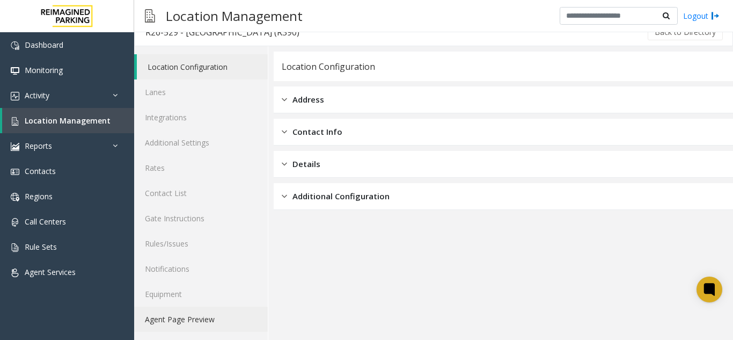
click at [201, 311] on link "Agent Page Preview" at bounding box center [201, 319] width 134 height 25
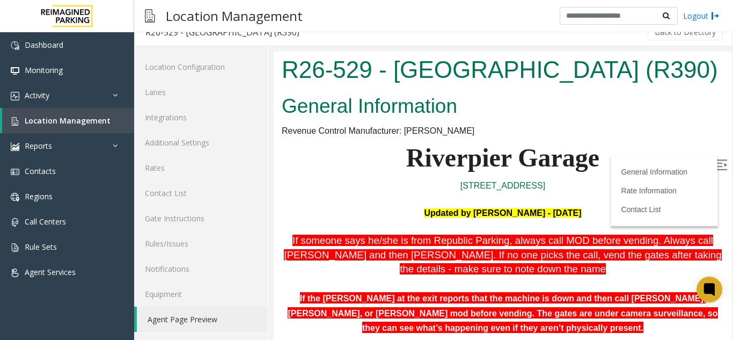
click at [717, 166] on img at bounding box center [722, 164] width 11 height 11
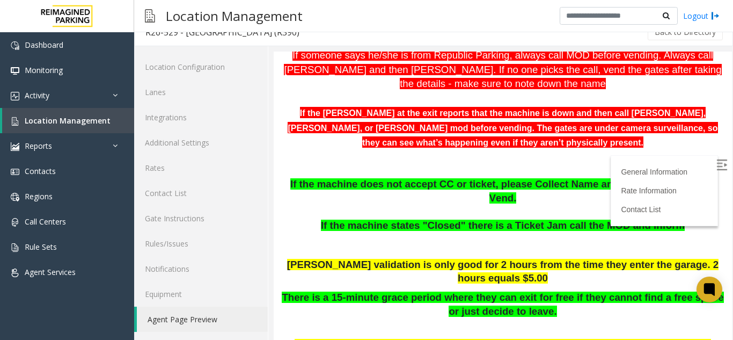
scroll to position [161, 0]
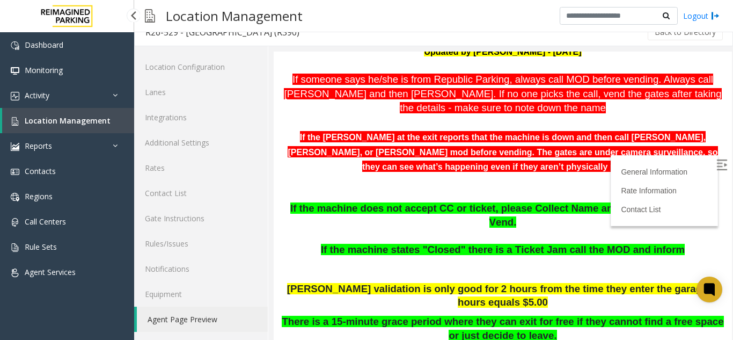
click at [105, 121] on span "Location Management" at bounding box center [68, 120] width 86 height 10
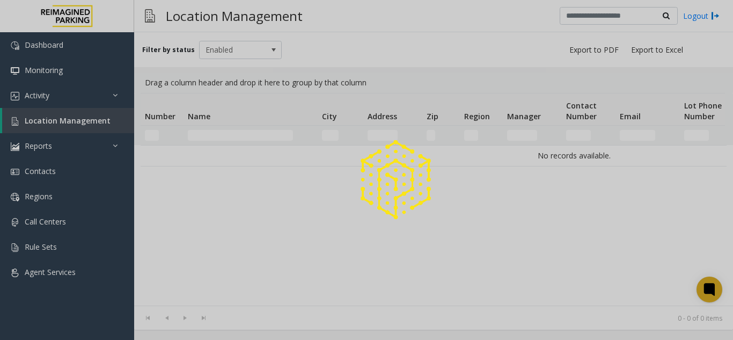
click at [105, 121] on div at bounding box center [366, 170] width 733 height 340
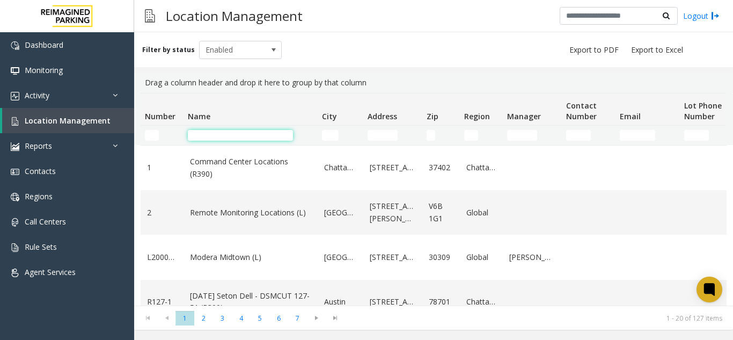
click at [240, 137] on input "Name Filter" at bounding box center [240, 135] width 105 height 11
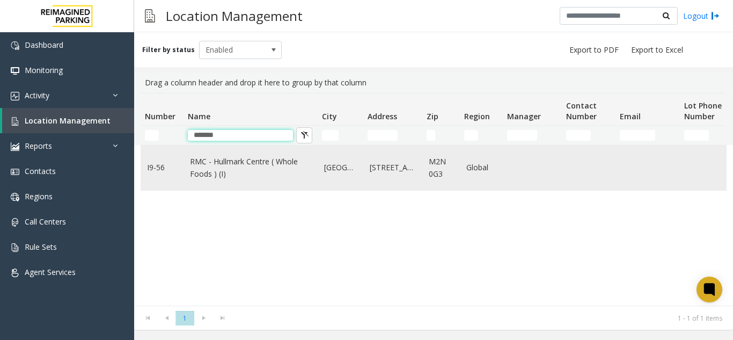
type input "*******"
click at [241, 160] on link "RMC - Hullmark Centre ( Whole Foods ) (I)" at bounding box center [250, 168] width 121 height 24
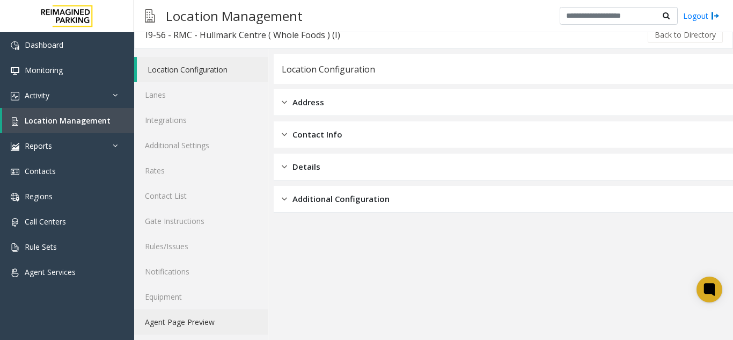
scroll to position [14, 0]
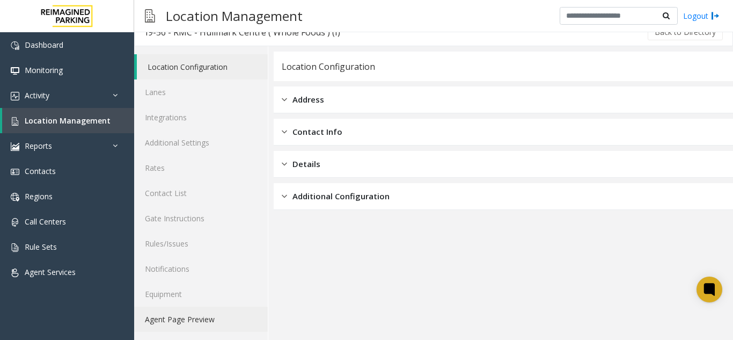
click at [188, 311] on link "Agent Page Preview" at bounding box center [201, 319] width 134 height 25
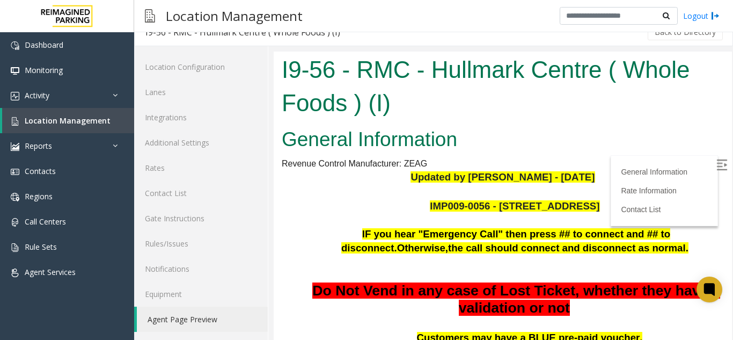
click at [717, 164] on img at bounding box center [722, 164] width 11 height 11
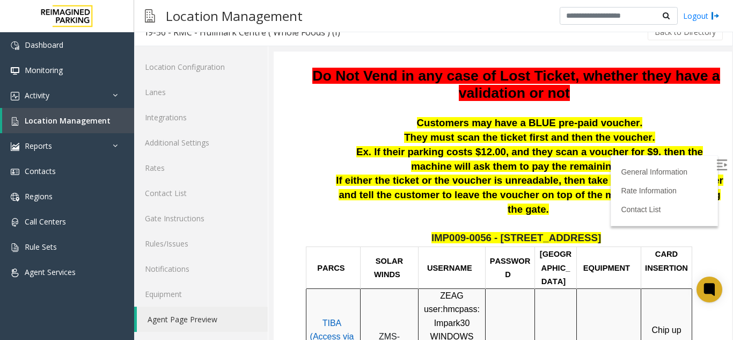
scroll to position [322, 0]
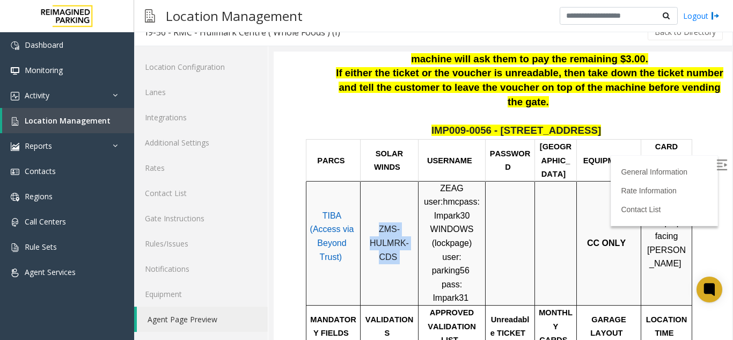
drag, startPoint x: 377, startPoint y: 187, endPoint x: 403, endPoint y: 218, distance: 39.7
click at [403, 222] on p "ZMS-HULMRK-CDS" at bounding box center [390, 242] width 50 height 41
copy p "ZMS-HULMRK-CDS"
click at [41, 120] on span "Location Management" at bounding box center [68, 120] width 86 height 10
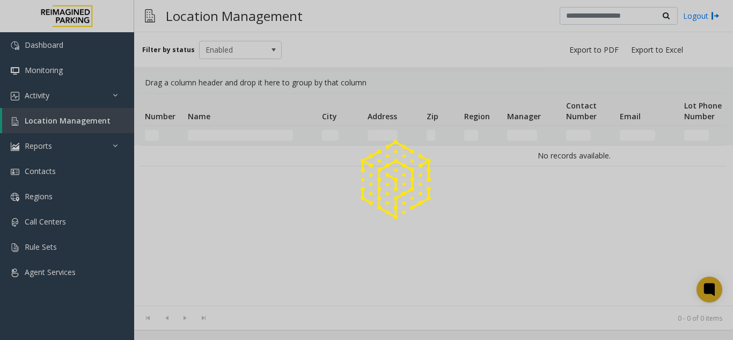
click at [41, 120] on div at bounding box center [366, 170] width 733 height 340
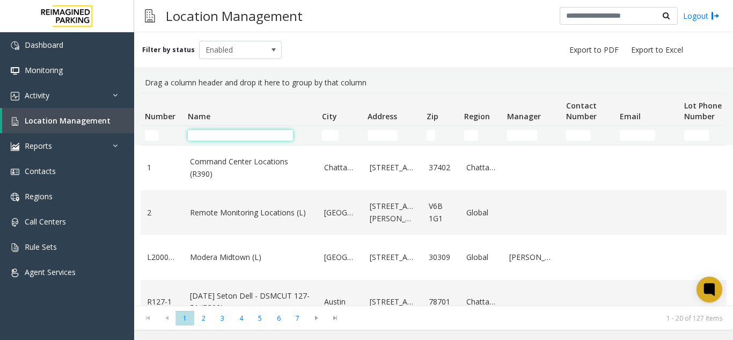
click at [219, 132] on input "Name Filter" at bounding box center [240, 135] width 105 height 11
click at [203, 137] on input "Name Filter" at bounding box center [240, 135] width 105 height 11
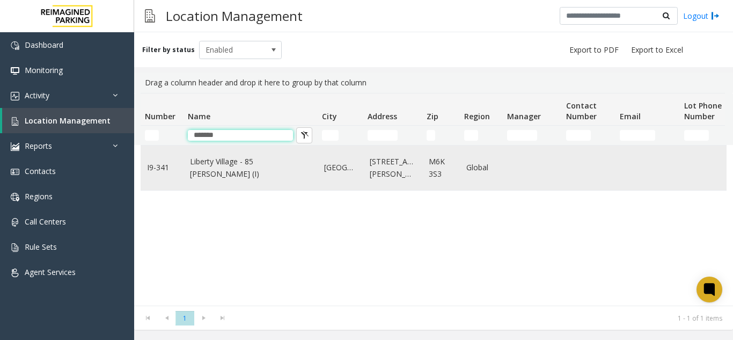
type input "*******"
click at [216, 167] on link "Liberty Village - 85 [PERSON_NAME] (I)" at bounding box center [250, 168] width 121 height 24
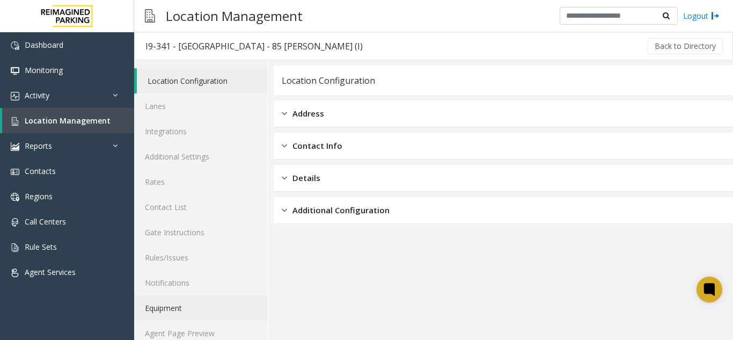
scroll to position [14, 0]
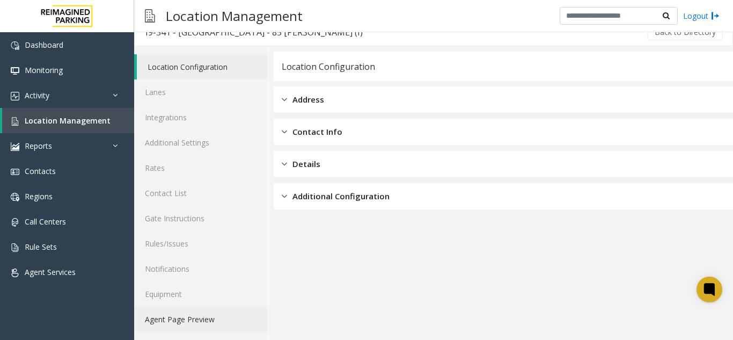
click at [204, 311] on link "Agent Page Preview" at bounding box center [201, 319] width 134 height 25
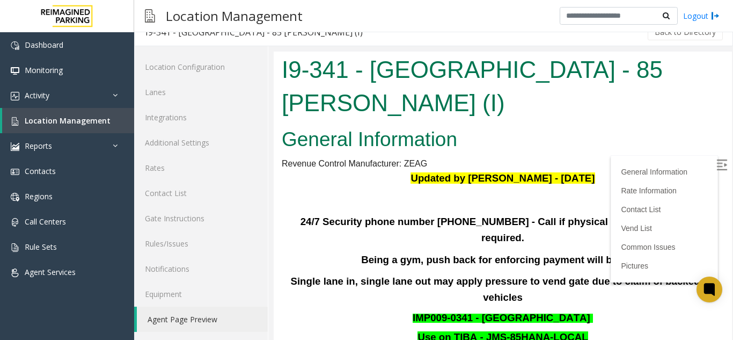
click at [717, 166] on img at bounding box center [722, 164] width 11 height 11
click at [186, 173] on link "Rates" at bounding box center [201, 167] width 134 height 25
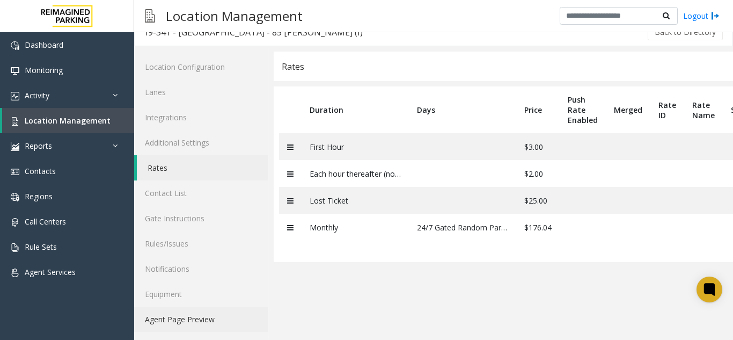
click at [193, 311] on link "Agent Page Preview" at bounding box center [201, 319] width 134 height 25
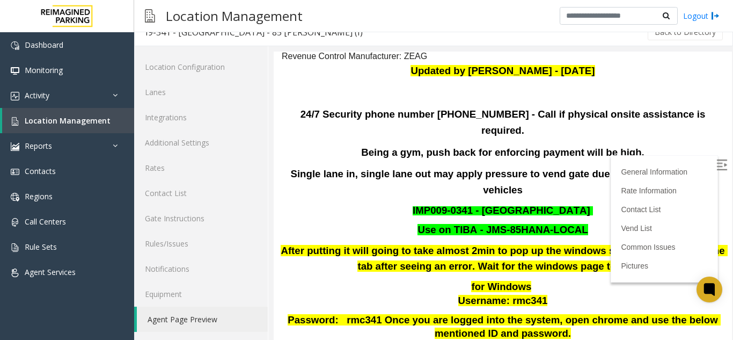
click at [717, 162] on img at bounding box center [722, 164] width 11 height 11
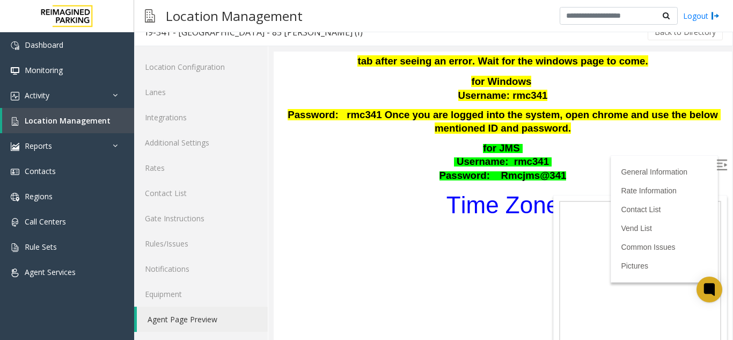
scroll to position [311, 0]
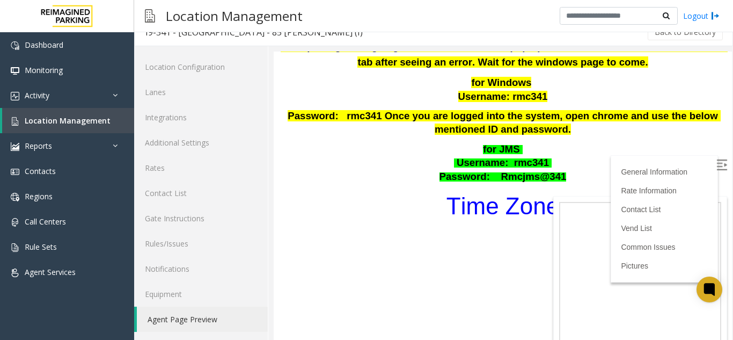
click at [500, 193] on font "Time Zone" at bounding box center [503, 206] width 113 height 26
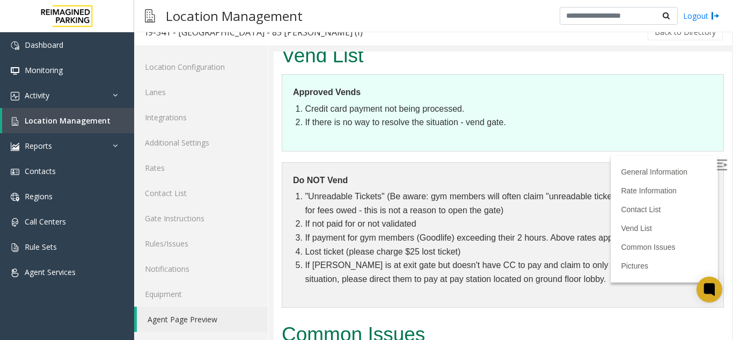
scroll to position [1117, 0]
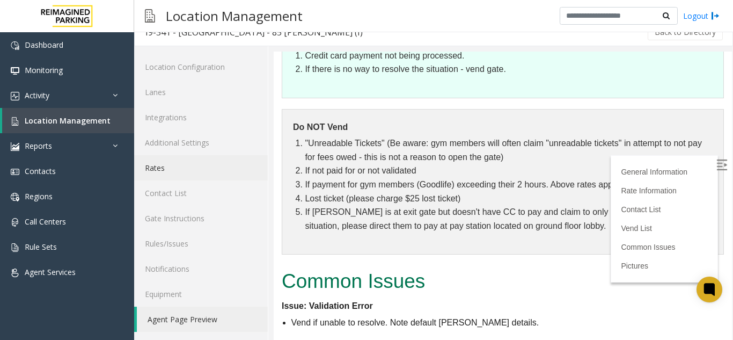
click at [156, 169] on link "Rates" at bounding box center [201, 167] width 134 height 25
